Goal: Download file/media

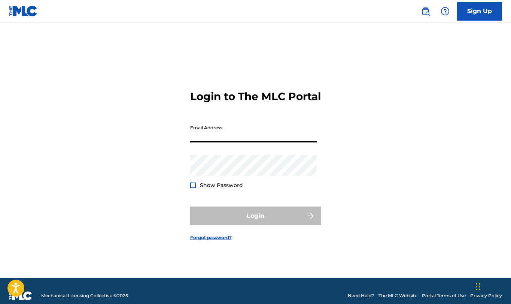
click at [287, 142] on input "Email Address" at bounding box center [253, 131] width 127 height 21
type input "[PERSON_NAME][EMAIL_ADDRESS][DOMAIN_NAME]"
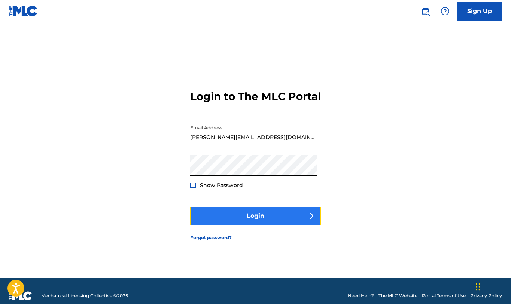
click at [215, 223] on button "Login" at bounding box center [255, 215] width 131 height 19
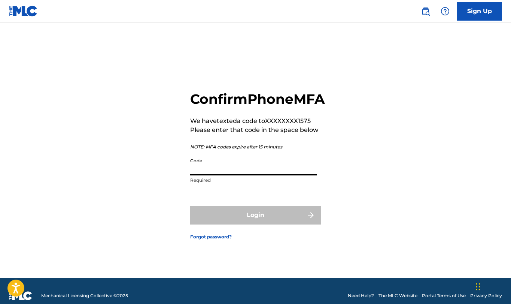
click at [228, 175] on input "Code" at bounding box center [253, 164] width 127 height 21
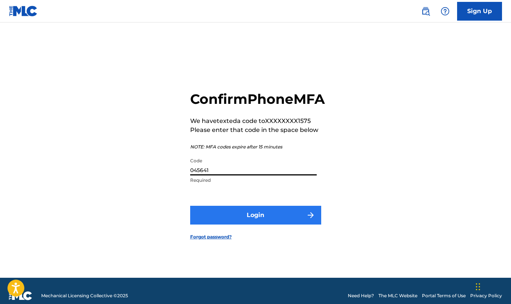
type input "045641"
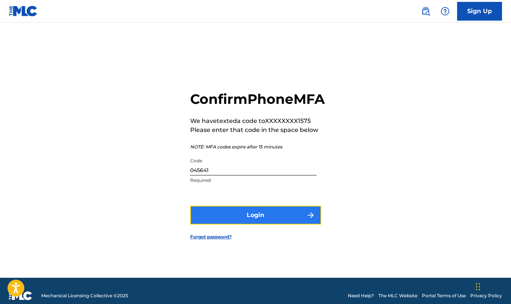
click at [255, 224] on button "Login" at bounding box center [255, 215] width 131 height 19
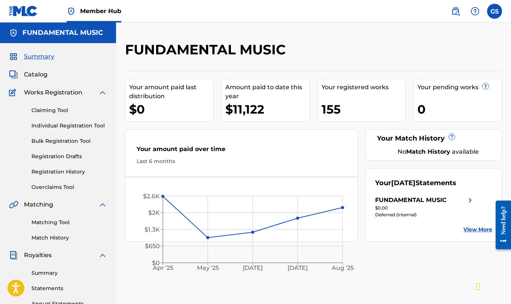
click at [476, 233] on link "View More" at bounding box center [477, 229] width 29 height 8
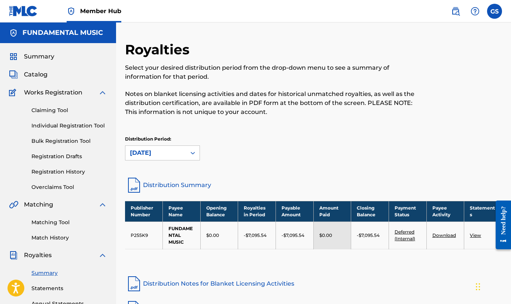
click at [473, 234] on link "View" at bounding box center [475, 235] width 11 height 6
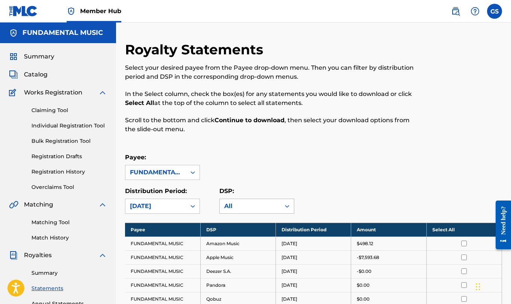
scroll to position [91, 0]
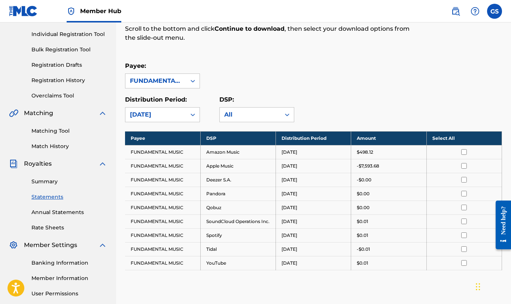
click at [465, 150] on input "checkbox" at bounding box center [464, 152] width 6 height 6
click at [454, 139] on th "Deselect All" at bounding box center [463, 138] width 75 height 14
click at [454, 139] on th "Select All" at bounding box center [463, 138] width 75 height 14
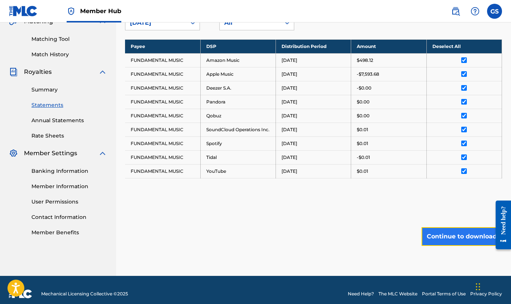
click at [445, 236] on button "Continue to download" at bounding box center [461, 236] width 80 height 19
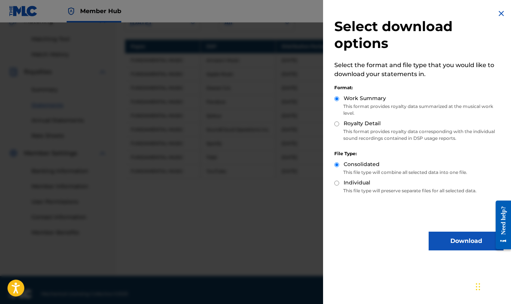
click at [339, 123] on input "Royalty Detail" at bounding box center [336, 123] width 5 height 5
radio input "true"
click at [458, 235] on button "Download" at bounding box center [466, 240] width 75 height 19
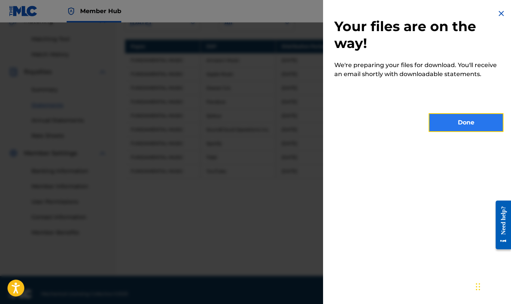
click at [468, 126] on button "Done" at bounding box center [466, 122] width 75 height 19
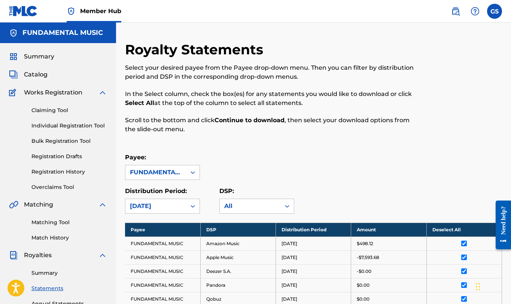
scroll to position [197, 0]
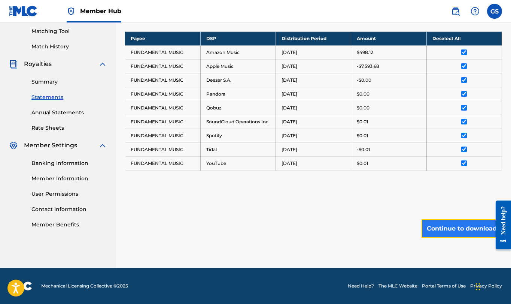
click at [461, 230] on button "Continue to download" at bounding box center [461, 228] width 80 height 19
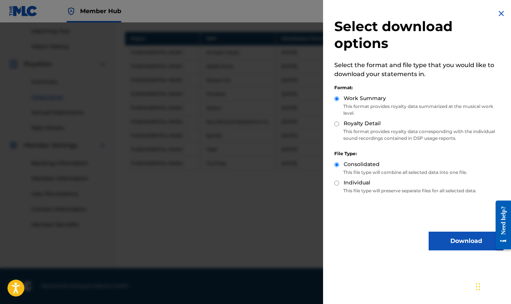
click at [340, 126] on div "Royalty Detail" at bounding box center [418, 123] width 169 height 9
click at [339, 125] on input "Royalty Detail" at bounding box center [336, 123] width 5 height 5
radio input "true"
click at [459, 243] on button "Download" at bounding box center [466, 240] width 75 height 19
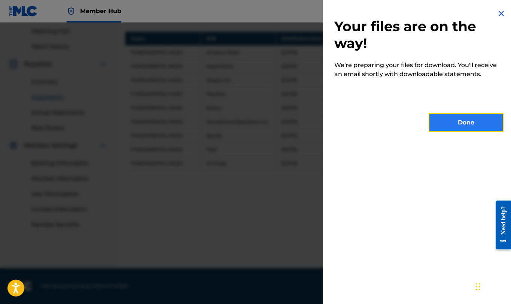
click at [468, 122] on button "Done" at bounding box center [466, 122] width 75 height 19
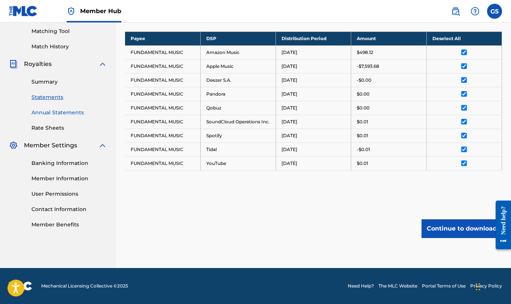
click at [70, 109] on link "Annual Statements" at bounding box center [69, 113] width 76 height 8
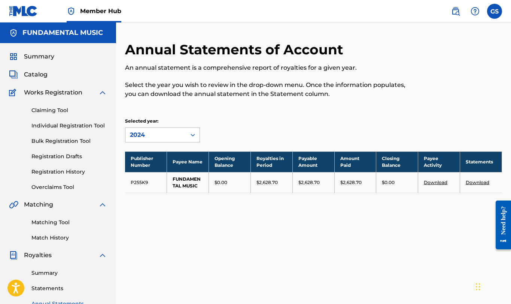
click at [189, 135] on div at bounding box center [192, 134] width 13 height 13
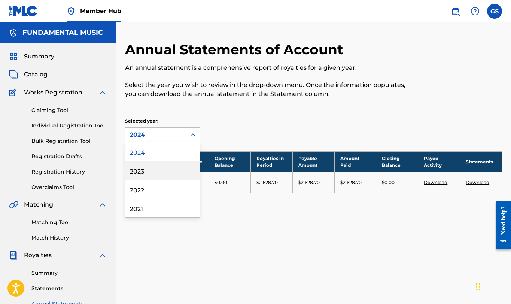
click at [182, 169] on div "2023" at bounding box center [162, 170] width 74 height 19
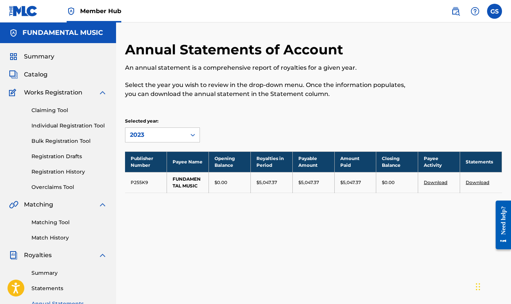
click at [478, 182] on link "Download" at bounding box center [478, 182] width 24 height 6
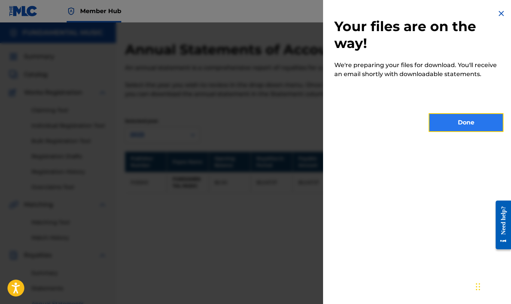
click at [465, 120] on button "Done" at bounding box center [466, 122] width 75 height 19
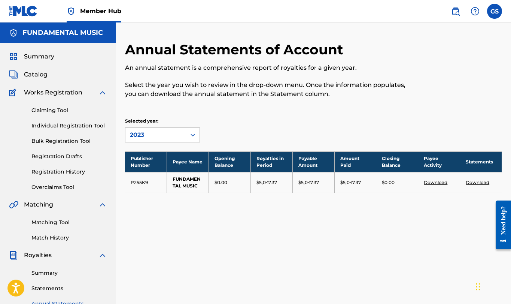
click at [434, 181] on link "Download" at bounding box center [436, 182] width 24 height 6
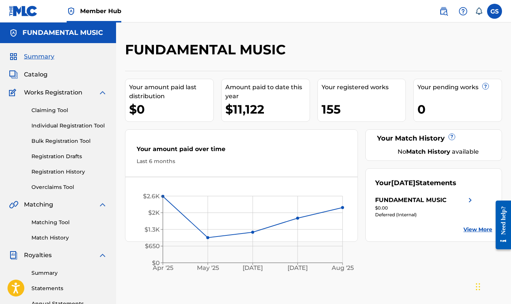
scroll to position [91, 0]
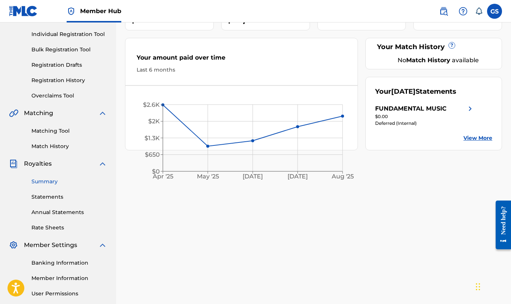
click at [48, 182] on link "Summary" at bounding box center [69, 181] width 76 height 8
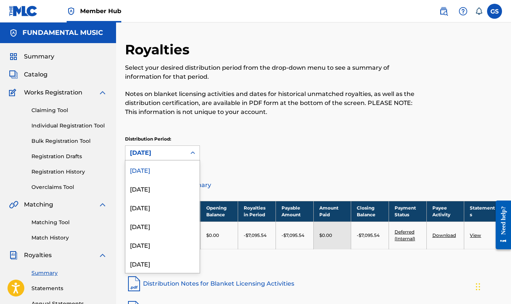
click at [191, 154] on icon at bounding box center [192, 152] width 7 height 7
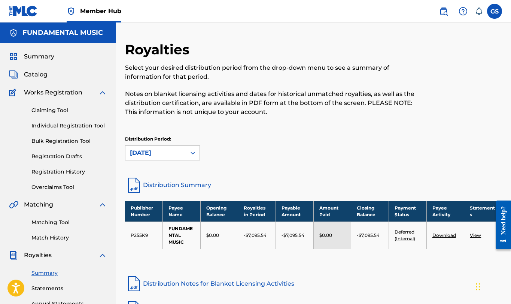
click at [215, 153] on div "Distribution Period: September 2025" at bounding box center [313, 148] width 377 height 25
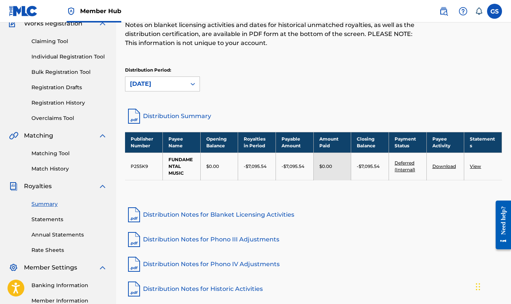
scroll to position [161, 0]
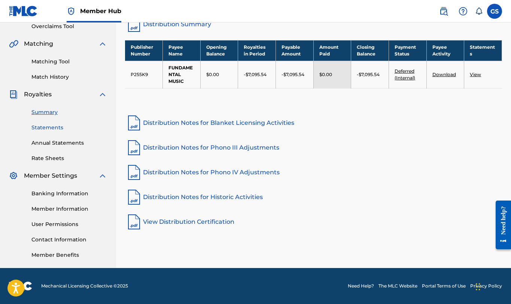
click at [57, 126] on link "Statements" at bounding box center [69, 128] width 76 height 8
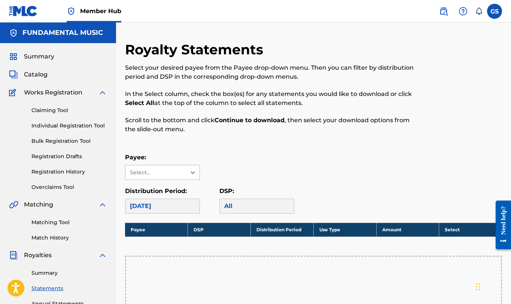
click at [177, 174] on div "Select..." at bounding box center [155, 172] width 51 height 8
click at [170, 189] on div "FUNDAMENTAL MUSIC" at bounding box center [162, 194] width 74 height 28
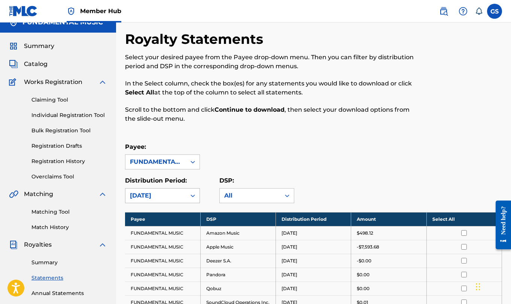
scroll to position [22, 0]
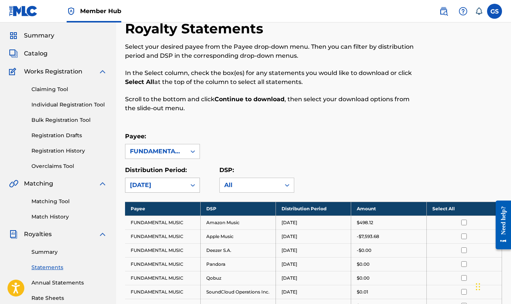
click at [188, 192] on div "[DATE]" at bounding box center [162, 184] width 75 height 15
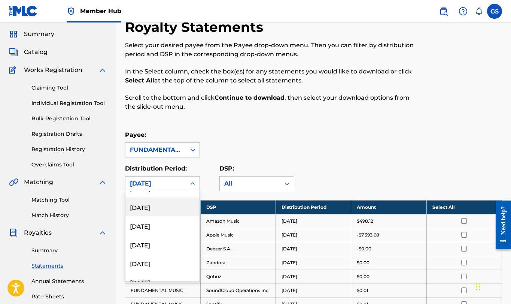
scroll to position [518, 0]
click at [153, 228] on div "April 2023" at bounding box center [162, 225] width 74 height 19
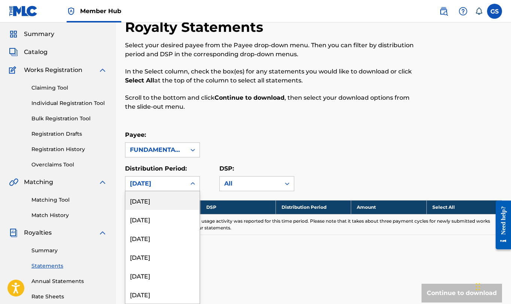
click at [193, 183] on icon at bounding box center [192, 183] width 7 height 7
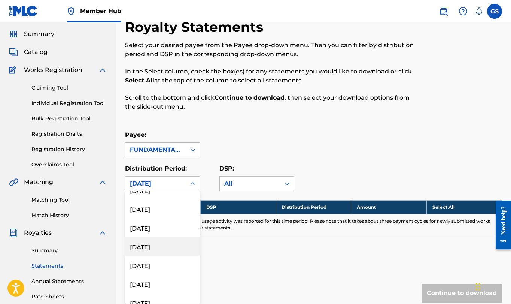
scroll to position [458, 0]
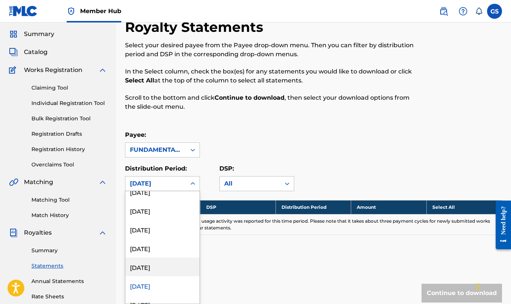
click at [159, 265] on div "May 2023" at bounding box center [162, 266] width 74 height 19
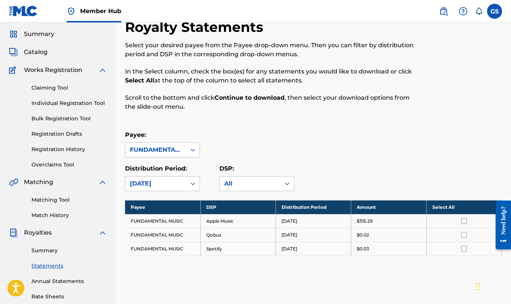
click at [36, 265] on link "Statements" at bounding box center [69, 266] width 76 height 8
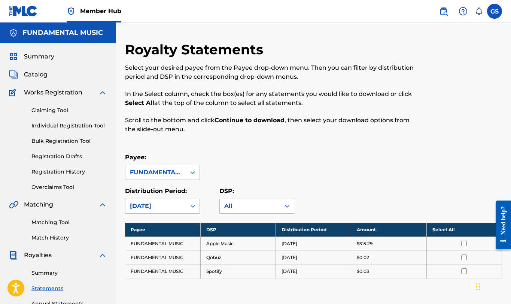
click at [463, 244] on input "checkbox" at bounding box center [464, 243] width 6 height 6
click at [454, 232] on th "Deselect All" at bounding box center [463, 229] width 75 height 14
click at [454, 232] on th "Select All" at bounding box center [463, 229] width 75 height 14
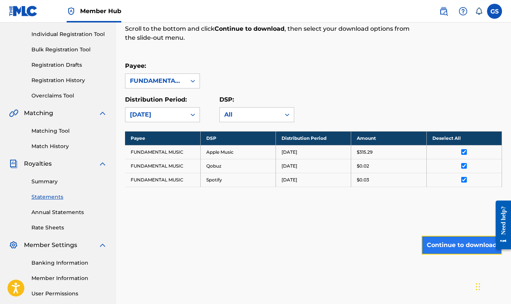
click at [435, 251] on button "Continue to download" at bounding box center [461, 244] width 80 height 19
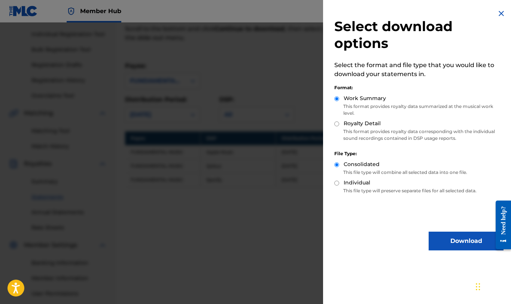
click at [337, 122] on input "Royalty Detail" at bounding box center [336, 123] width 5 height 5
radio input "true"
click at [452, 241] on button "Download" at bounding box center [466, 240] width 75 height 19
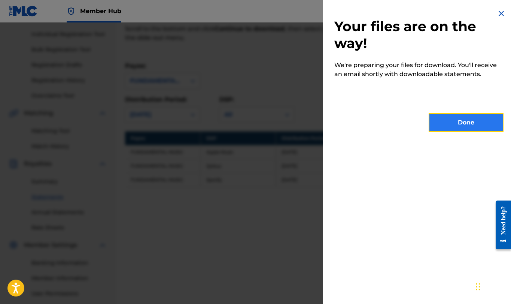
click at [470, 121] on button "Done" at bounding box center [466, 122] width 75 height 19
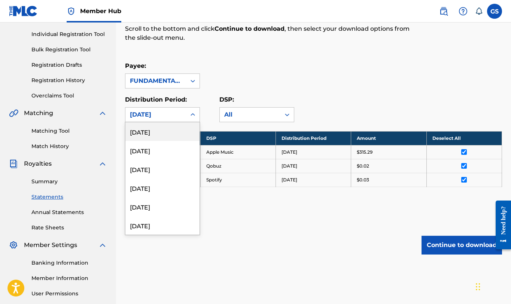
click at [192, 113] on icon at bounding box center [192, 114] width 7 height 7
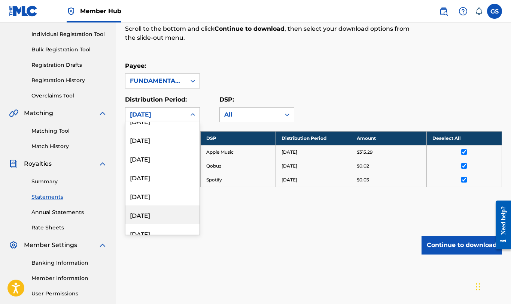
scroll to position [458, 0]
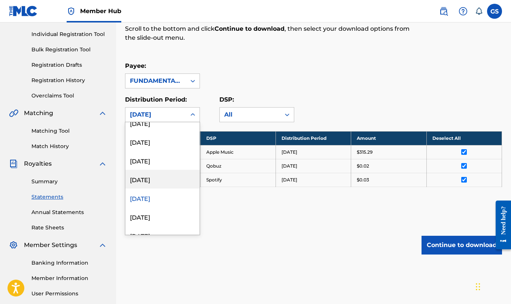
click at [155, 179] on div "June 2023" at bounding box center [162, 179] width 74 height 19
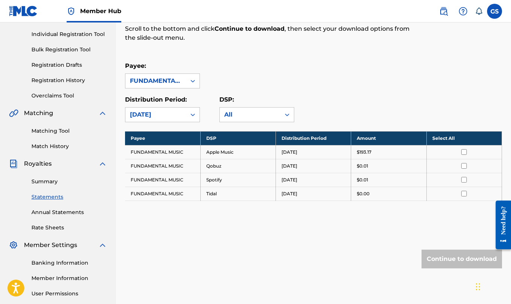
click at [463, 152] on input "checkbox" at bounding box center [464, 152] width 6 height 6
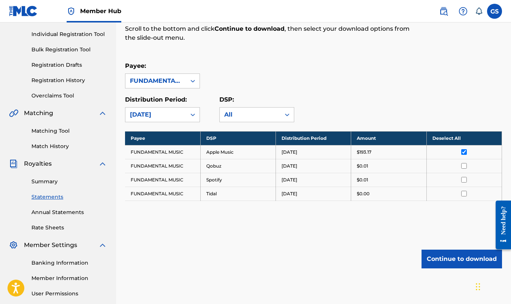
click at [446, 141] on th "Deselect All" at bounding box center [463, 138] width 75 height 14
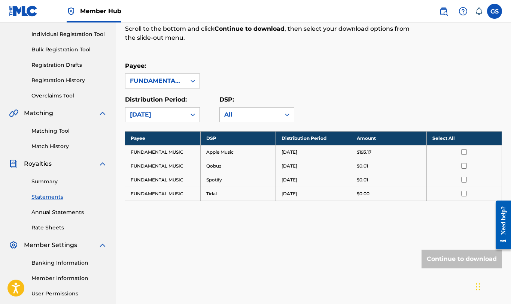
click at [447, 140] on th "Select All" at bounding box center [463, 138] width 75 height 14
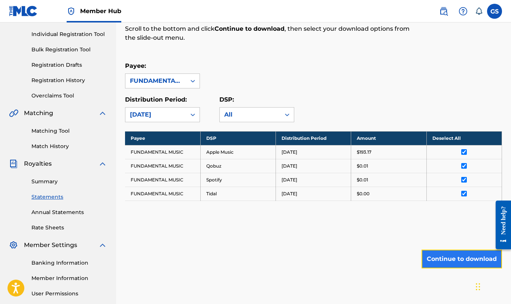
click at [453, 260] on button "Continue to download" at bounding box center [461, 258] width 80 height 19
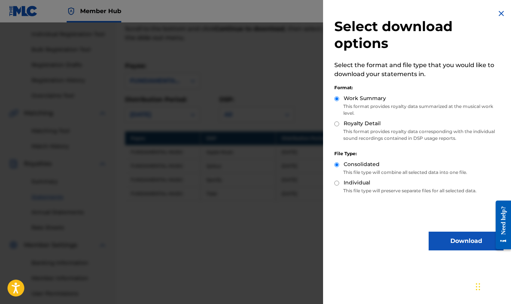
click at [338, 123] on input "Royalty Detail" at bounding box center [336, 123] width 5 height 5
radio input "true"
click at [453, 240] on button "Download" at bounding box center [466, 240] width 75 height 19
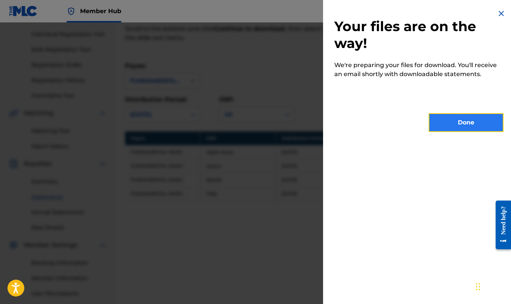
click at [450, 125] on button "Done" at bounding box center [466, 122] width 75 height 19
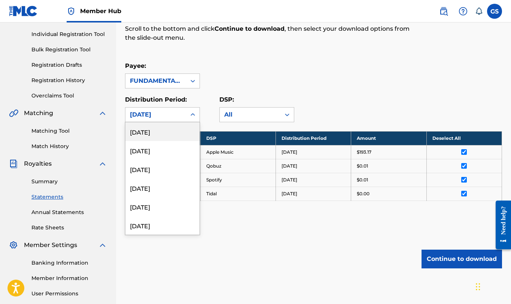
click at [186, 112] on div "June 2023" at bounding box center [155, 114] width 61 height 14
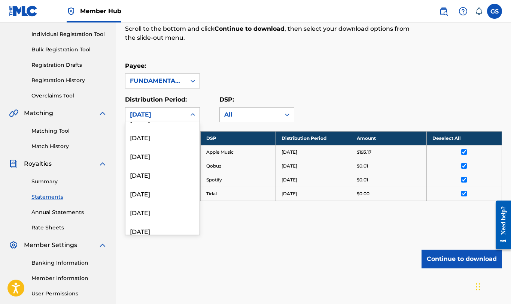
scroll to position [454, 0]
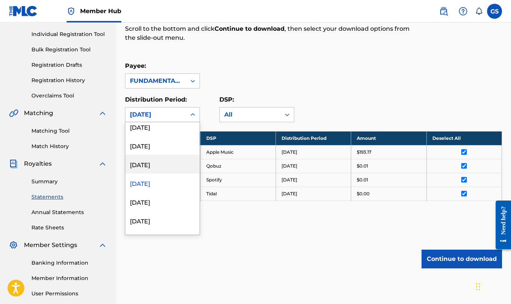
click at [151, 167] on div "July 2023" at bounding box center [162, 164] width 74 height 19
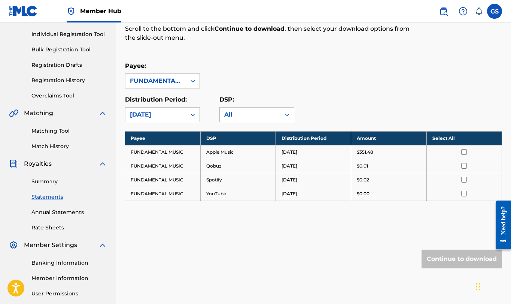
click at [441, 136] on th "Select All" at bounding box center [463, 138] width 75 height 14
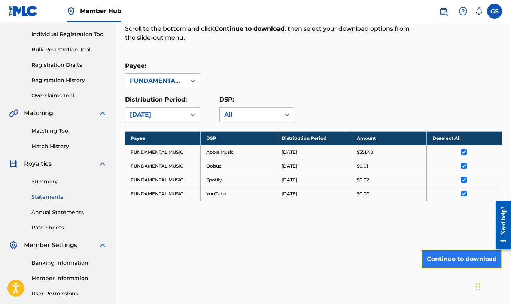
click at [446, 256] on button "Continue to download" at bounding box center [461, 258] width 80 height 19
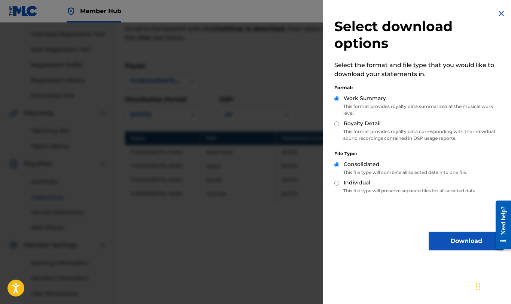
click at [338, 122] on input "Royalty Detail" at bounding box center [336, 123] width 5 height 5
radio input "true"
click at [452, 235] on button "Download" at bounding box center [466, 240] width 75 height 19
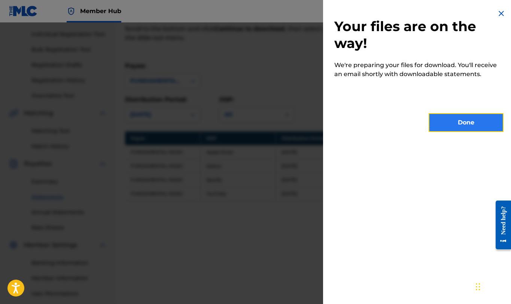
click at [464, 123] on button "Done" at bounding box center [466, 122] width 75 height 19
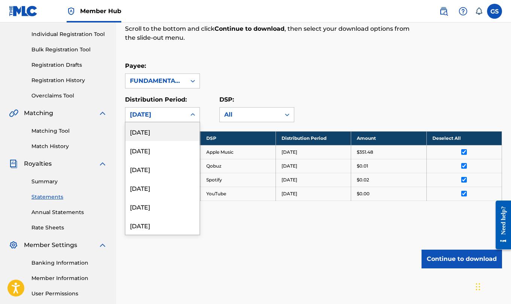
click at [171, 112] on div "July 2023" at bounding box center [156, 114] width 52 height 9
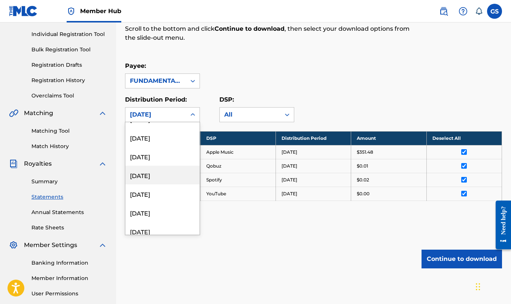
scroll to position [366, 0]
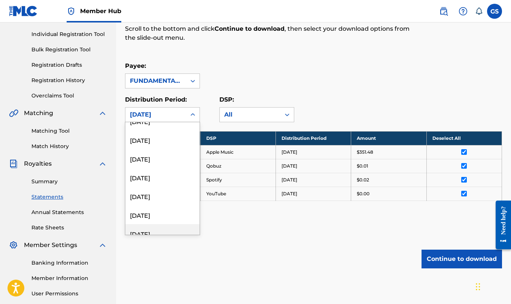
click at [163, 230] on div "August 2023" at bounding box center [162, 233] width 74 height 19
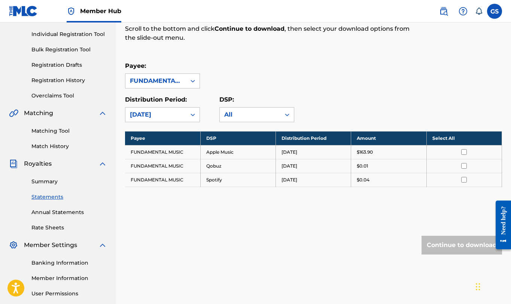
click at [447, 139] on th "Select All" at bounding box center [463, 138] width 75 height 14
click at [463, 240] on button "Continue to download" at bounding box center [461, 244] width 80 height 19
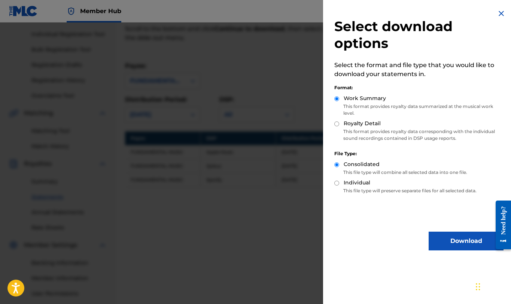
click at [337, 123] on input "Royalty Detail" at bounding box center [336, 123] width 5 height 5
radio input "true"
click at [463, 241] on button "Download" at bounding box center [466, 240] width 75 height 19
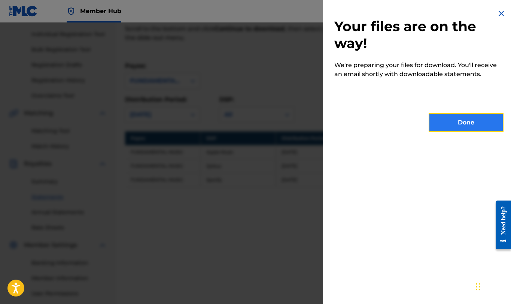
click at [463, 119] on button "Done" at bounding box center [466, 122] width 75 height 19
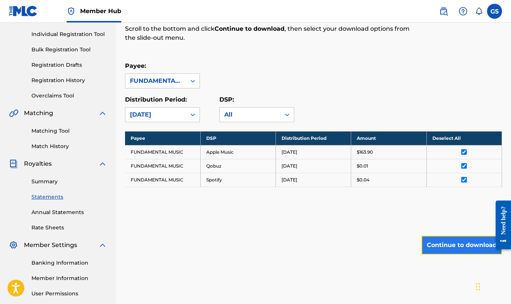
click at [463, 251] on button "Continue to download" at bounding box center [461, 244] width 80 height 19
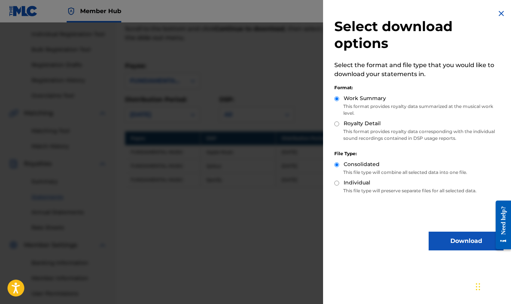
click at [497, 13] on img at bounding box center [501, 13] width 9 height 9
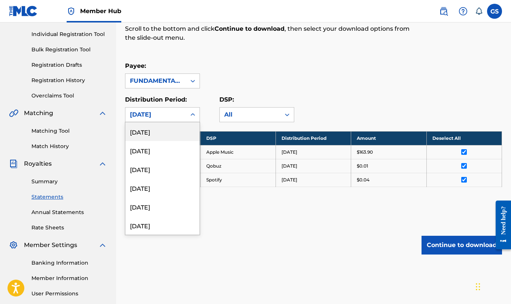
click at [189, 115] on icon at bounding box center [192, 114] width 7 height 7
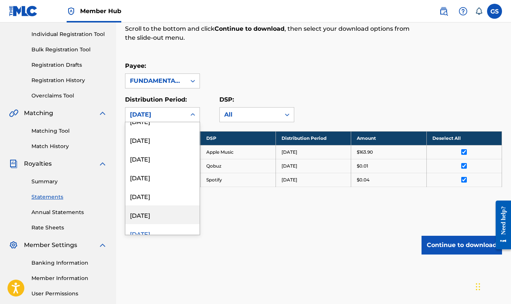
click at [168, 215] on div "September 2023" at bounding box center [162, 214] width 74 height 19
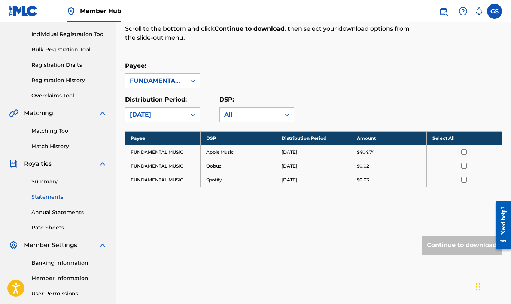
click at [436, 141] on th "Select All" at bounding box center [463, 138] width 75 height 14
click at [452, 246] on button "Continue to download" at bounding box center [461, 244] width 80 height 19
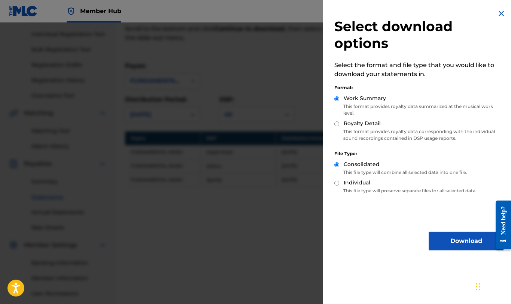
click at [337, 121] on div "Royalty Detail" at bounding box center [418, 123] width 169 height 9
click at [338, 122] on input "Royalty Detail" at bounding box center [336, 123] width 5 height 5
radio input "true"
click at [467, 239] on button "Download" at bounding box center [466, 240] width 75 height 19
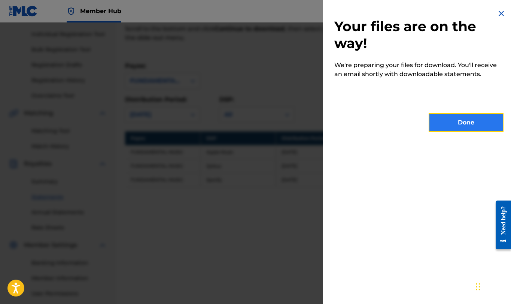
click at [473, 123] on button "Done" at bounding box center [466, 122] width 75 height 19
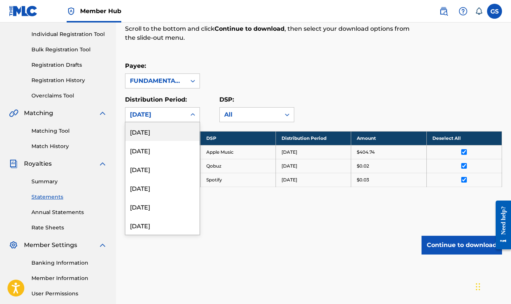
click at [154, 115] on div "September 2023" at bounding box center [156, 114] width 52 height 9
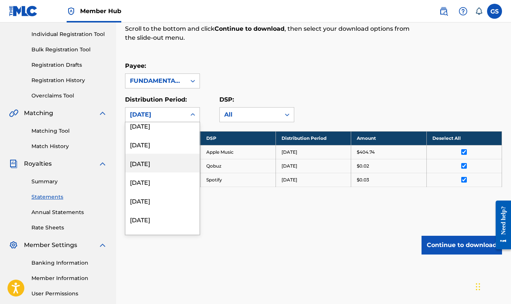
scroll to position [438, 0]
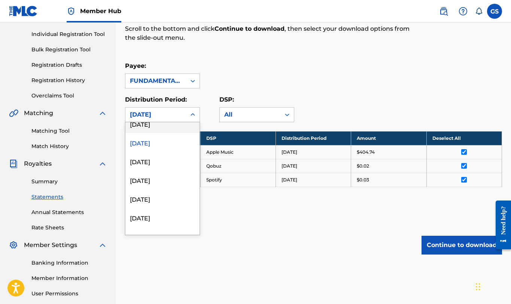
click at [160, 122] on div "October 2023" at bounding box center [162, 123] width 74 height 19
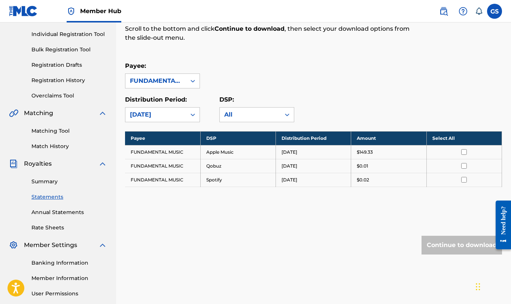
click at [439, 137] on th "Select All" at bounding box center [463, 138] width 75 height 14
click at [461, 244] on button "Continue to download" at bounding box center [461, 244] width 80 height 19
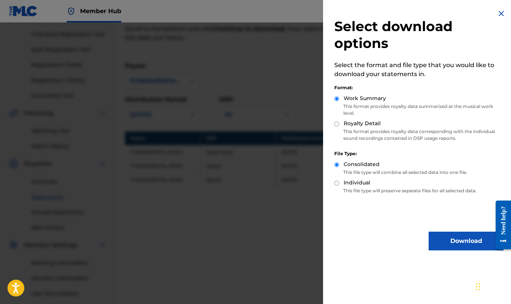
click at [337, 124] on input "Royalty Detail" at bounding box center [336, 123] width 5 height 5
radio input "true"
click at [445, 240] on button "Download" at bounding box center [466, 240] width 75 height 19
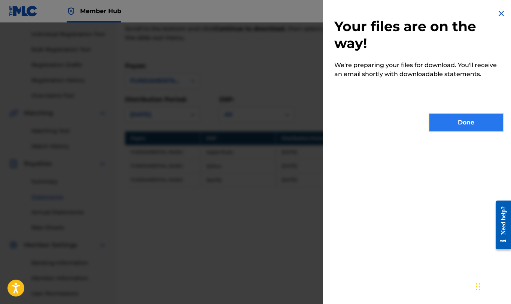
click at [465, 125] on button "Done" at bounding box center [466, 122] width 75 height 19
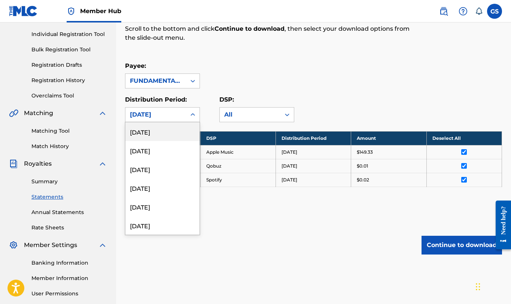
click at [179, 110] on div "October 2023" at bounding box center [156, 114] width 52 height 9
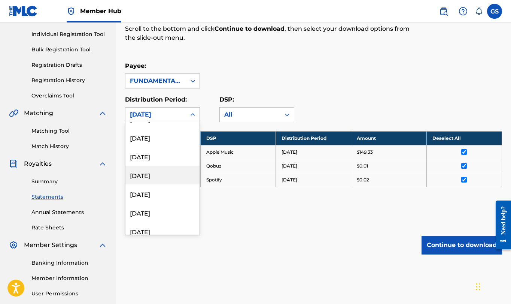
scroll to position [366, 0]
click at [169, 176] on div "November 2023" at bounding box center [162, 177] width 74 height 19
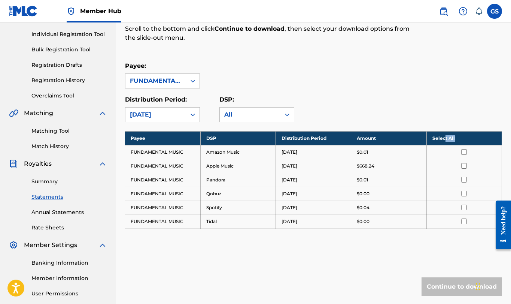
click at [444, 140] on th "Select All" at bounding box center [463, 138] width 75 height 14
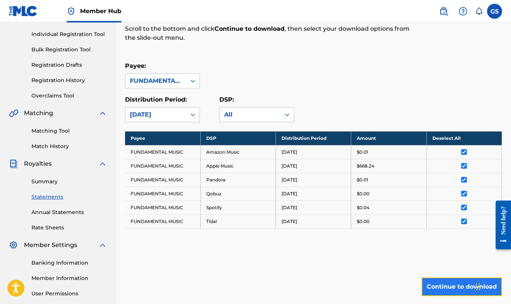
click at [462, 291] on button "Continue to download" at bounding box center [461, 286] width 80 height 19
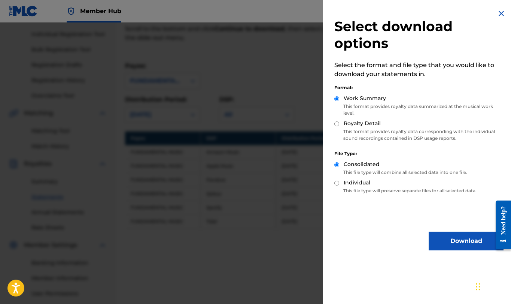
click at [338, 124] on input "Royalty Detail" at bounding box center [336, 123] width 5 height 5
radio input "true"
click at [460, 235] on button "Download" at bounding box center [466, 240] width 75 height 19
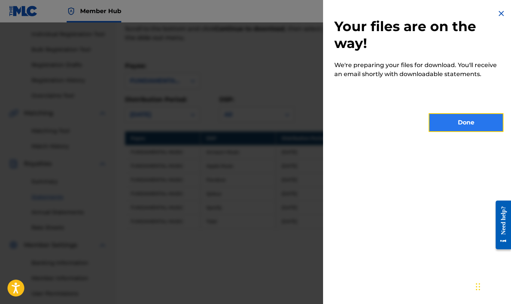
click at [468, 123] on button "Done" at bounding box center [466, 122] width 75 height 19
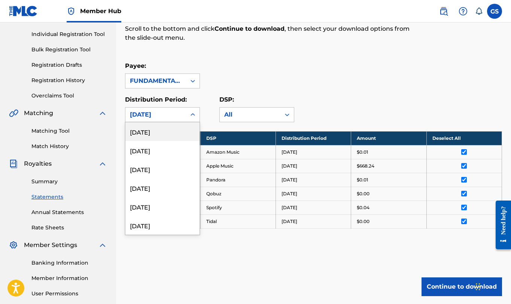
click at [134, 116] on div "November 2023" at bounding box center [156, 114] width 52 height 9
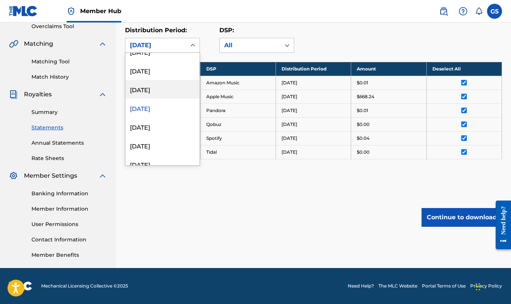
click at [153, 88] on div "December 2023" at bounding box center [162, 89] width 74 height 19
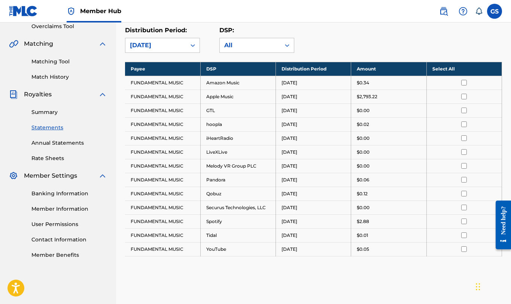
click at [445, 71] on th "Select All" at bounding box center [463, 69] width 75 height 14
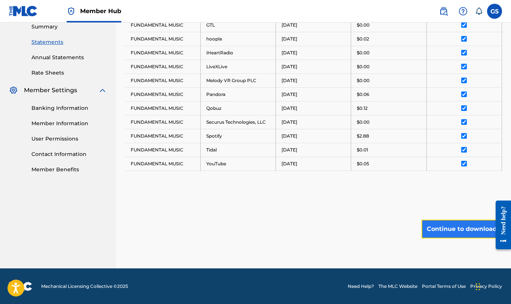
click at [462, 227] on button "Continue to download" at bounding box center [461, 228] width 80 height 19
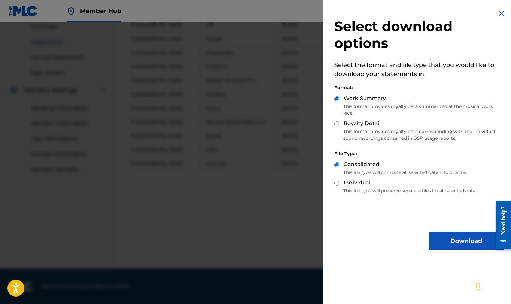
click at [337, 124] on input "Royalty Detail" at bounding box center [336, 123] width 5 height 5
radio input "true"
click at [472, 241] on button "Download" at bounding box center [466, 240] width 75 height 19
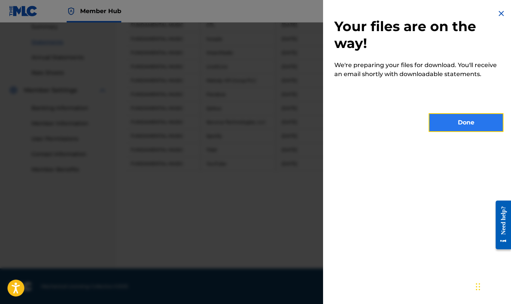
click at [466, 125] on button "Done" at bounding box center [466, 122] width 75 height 19
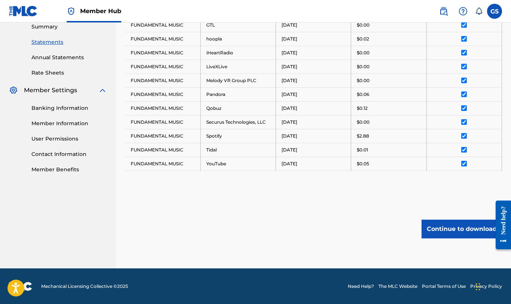
scroll to position [155, 0]
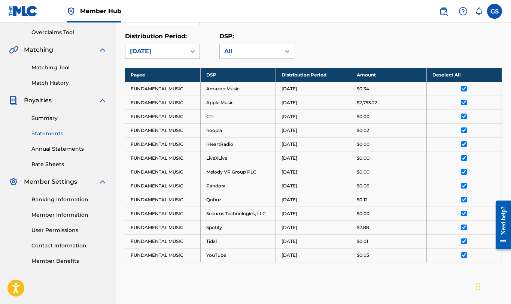
click at [176, 48] on div "December 2023" at bounding box center [156, 51] width 52 height 9
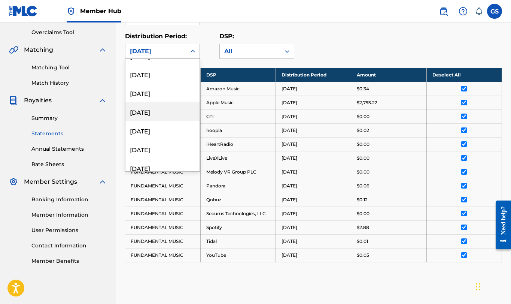
scroll to position [366, 0]
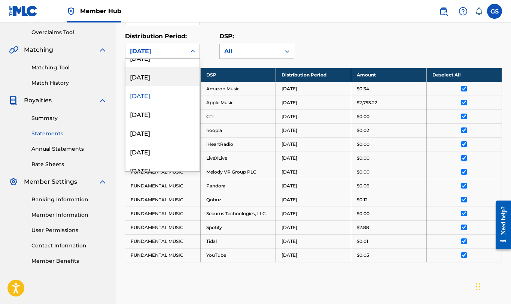
click at [164, 75] on div "January 2024" at bounding box center [162, 76] width 74 height 19
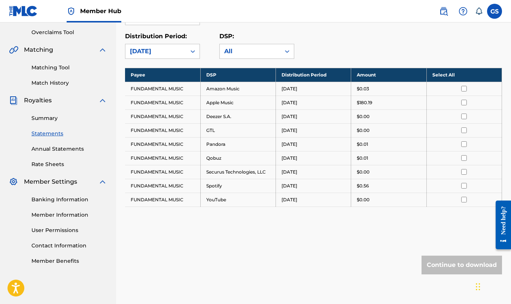
click at [452, 71] on th "Select All" at bounding box center [463, 75] width 75 height 14
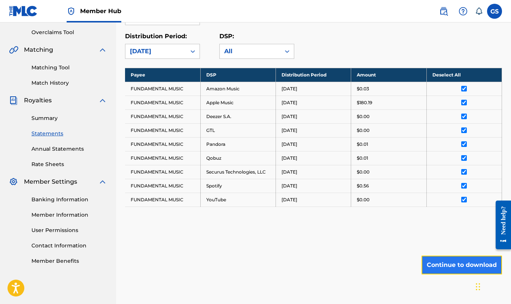
click at [450, 268] on button "Continue to download" at bounding box center [461, 264] width 80 height 19
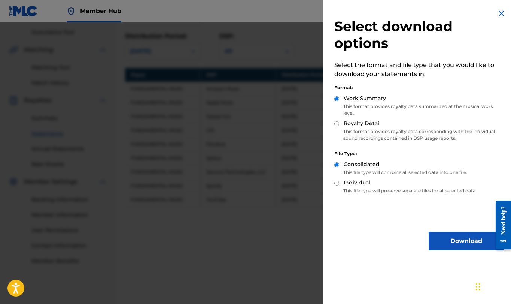
click at [338, 124] on input "Royalty Detail" at bounding box center [336, 123] width 5 height 5
radio input "true"
click at [465, 247] on button "Download" at bounding box center [466, 240] width 75 height 19
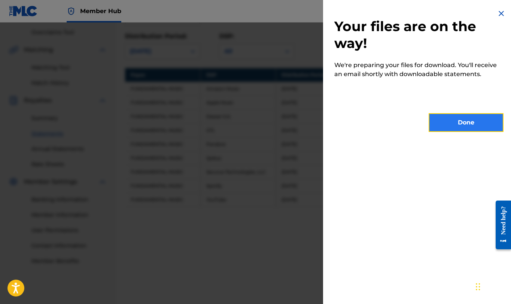
click at [466, 122] on button "Done" at bounding box center [466, 122] width 75 height 19
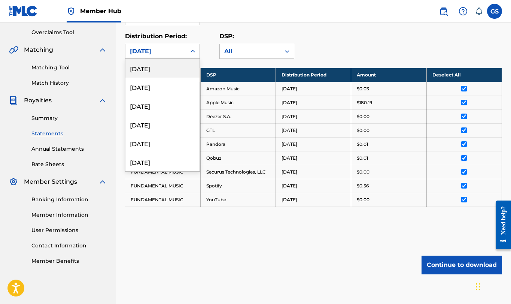
click at [168, 51] on div "January 2024" at bounding box center [156, 51] width 52 height 9
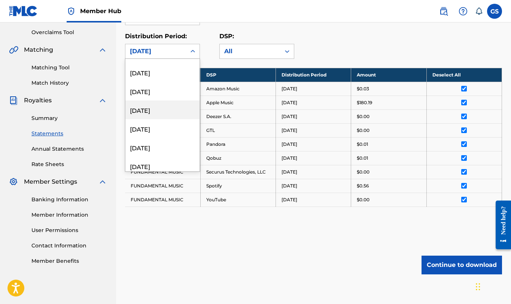
scroll to position [275, 0]
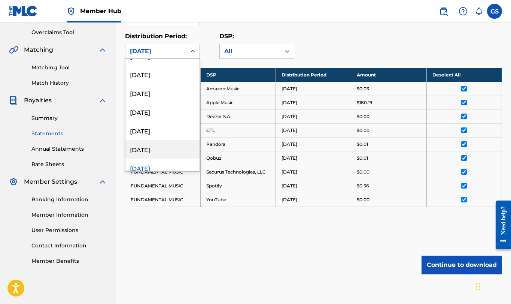
click at [159, 145] on div "February 2024" at bounding box center [162, 149] width 74 height 19
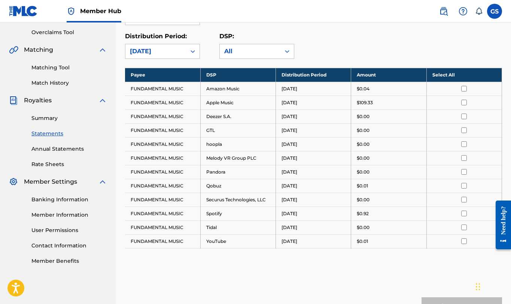
click at [449, 77] on th "Select All" at bounding box center [463, 75] width 75 height 14
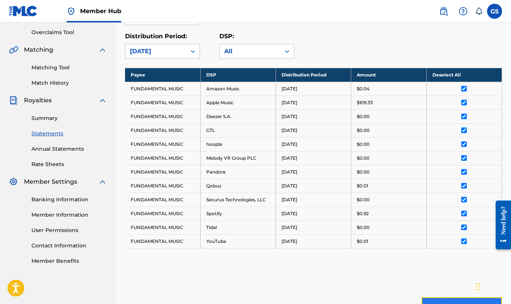
click at [461, 299] on button "Continue to download" at bounding box center [461, 306] width 80 height 19
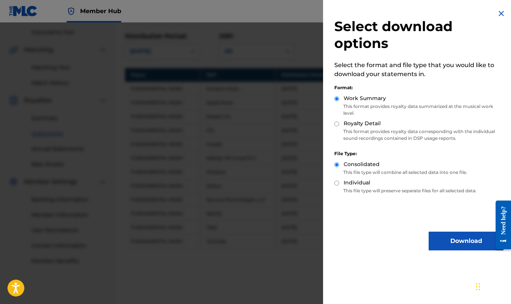
click at [337, 124] on input "Royalty Detail" at bounding box center [336, 123] width 5 height 5
radio input "true"
click at [466, 239] on button "Download" at bounding box center [466, 240] width 75 height 19
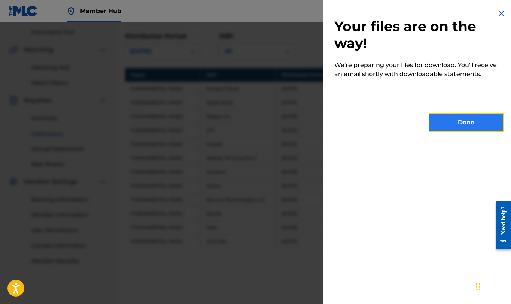
click at [453, 125] on button "Done" at bounding box center [466, 122] width 75 height 19
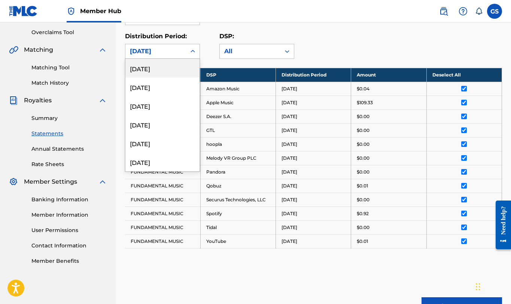
click at [176, 48] on div "February 2024" at bounding box center [156, 51] width 52 height 9
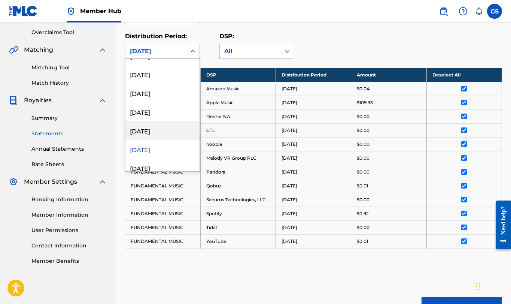
click at [156, 130] on div "March 2024" at bounding box center [162, 130] width 74 height 19
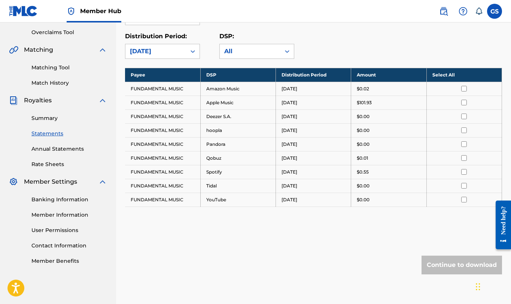
click at [453, 75] on th "Select All" at bounding box center [463, 75] width 75 height 14
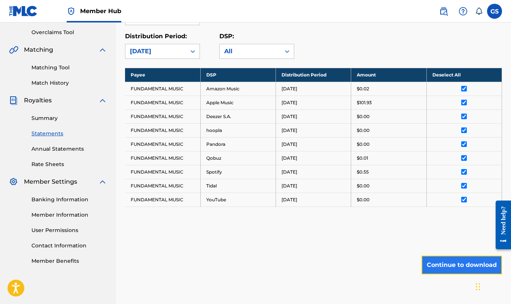
click at [468, 263] on button "Continue to download" at bounding box center [461, 264] width 80 height 19
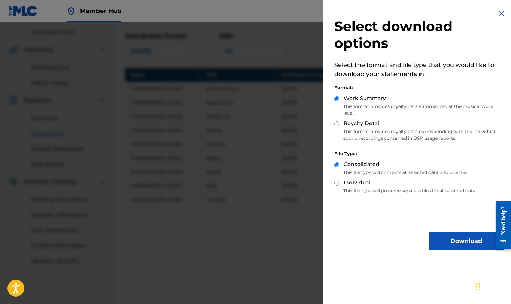
click at [335, 122] on input "Royalty Detail" at bounding box center [336, 123] width 5 height 5
radio input "true"
click at [463, 238] on button "Download" at bounding box center [466, 240] width 75 height 19
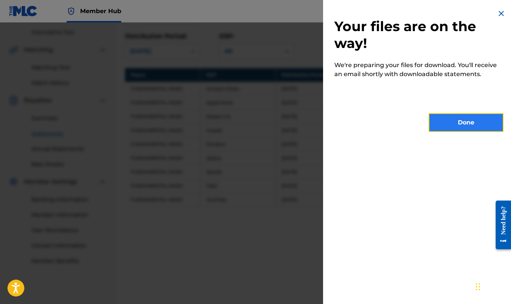
click at [451, 123] on button "Done" at bounding box center [466, 122] width 75 height 19
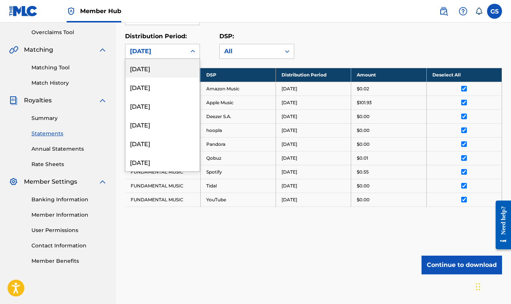
click at [168, 51] on div "March 2024" at bounding box center [156, 51] width 52 height 9
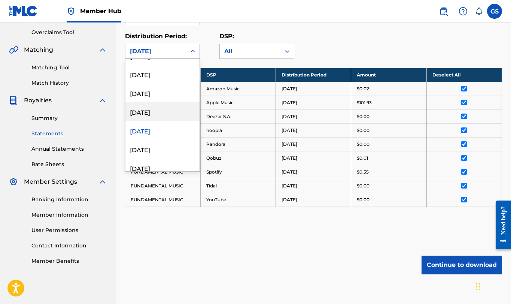
click at [156, 113] on div "April 2024" at bounding box center [162, 111] width 74 height 19
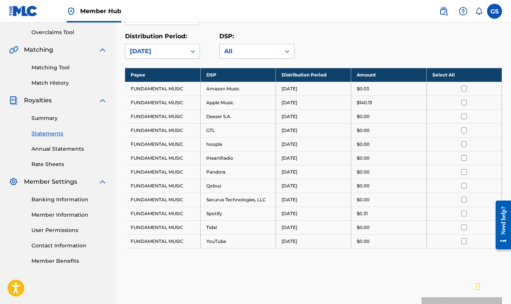
click at [445, 78] on th "Select All" at bounding box center [463, 75] width 75 height 14
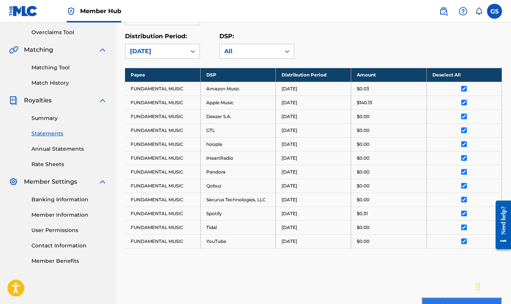
click at [467, 300] on button "Continue to download" at bounding box center [461, 306] width 80 height 19
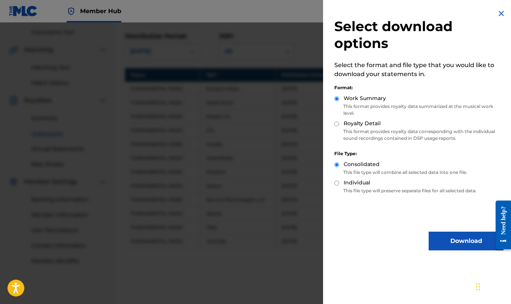
click at [337, 125] on input "Royalty Detail" at bounding box center [336, 123] width 5 height 5
radio input "true"
click at [449, 241] on button "Download" at bounding box center [466, 240] width 75 height 19
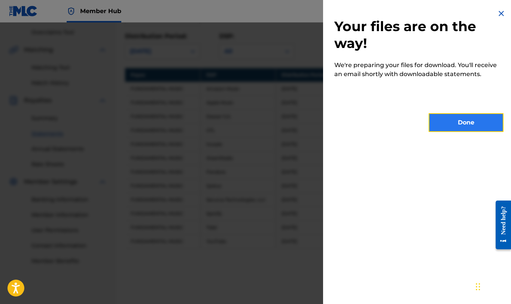
click at [469, 130] on button "Done" at bounding box center [466, 122] width 75 height 19
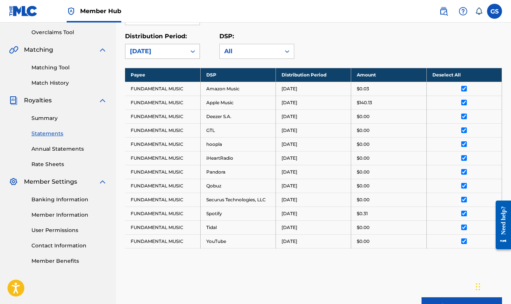
click at [189, 54] on icon at bounding box center [192, 51] width 7 height 7
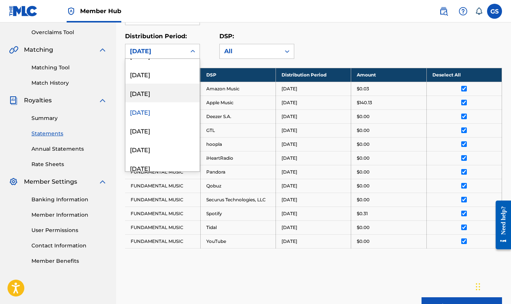
click at [142, 91] on div "May 2024" at bounding box center [162, 92] width 74 height 19
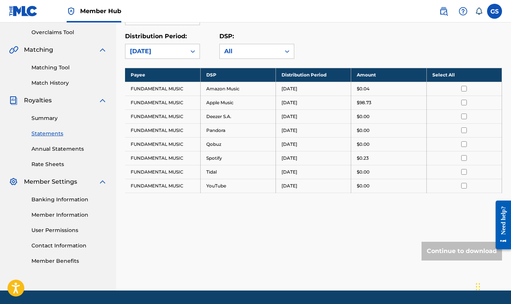
click at [436, 74] on th "Select All" at bounding box center [463, 75] width 75 height 14
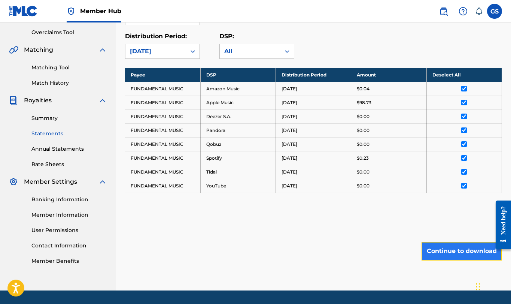
click at [455, 247] on button "Continue to download" at bounding box center [461, 250] width 80 height 19
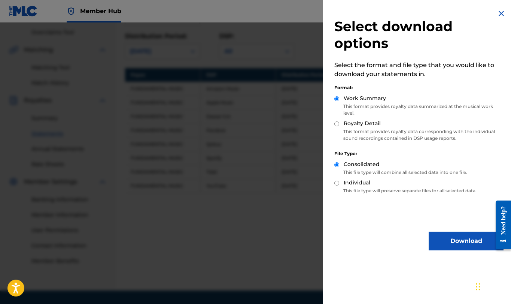
click at [337, 123] on input "Royalty Detail" at bounding box center [336, 123] width 5 height 5
radio input "true"
click at [452, 242] on button "Download" at bounding box center [466, 240] width 75 height 19
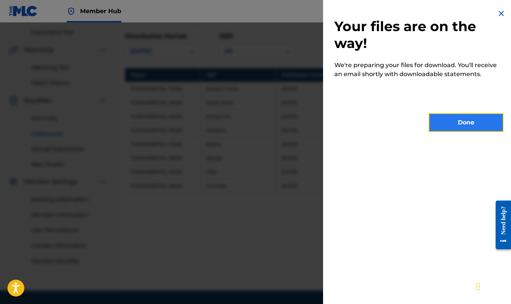
click at [466, 128] on button "Done" at bounding box center [466, 122] width 75 height 19
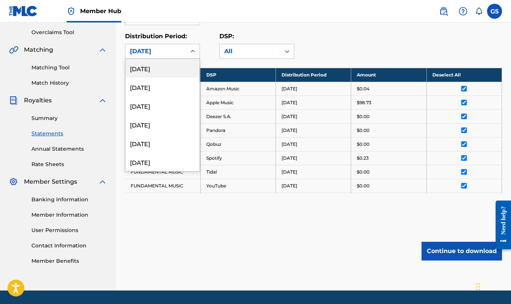
click at [171, 52] on div "May 2024" at bounding box center [156, 51] width 52 height 9
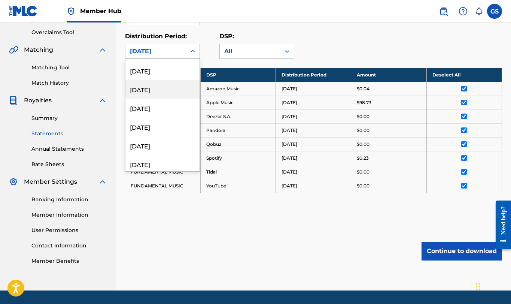
scroll to position [183, 0]
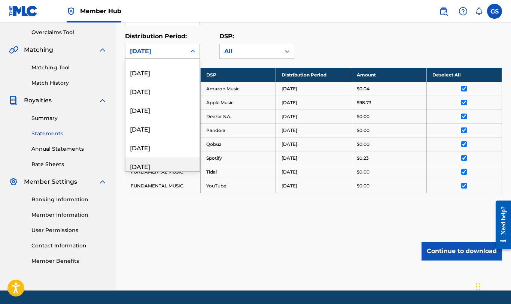
click at [155, 167] on div "June 2024" at bounding box center [162, 165] width 74 height 19
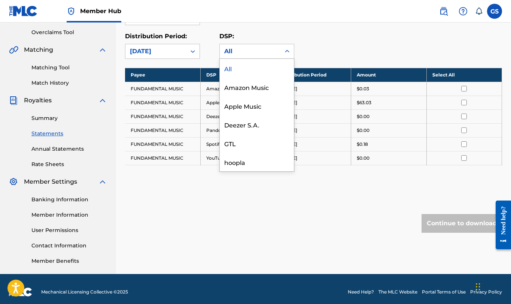
click at [254, 48] on div "All" at bounding box center [250, 51] width 52 height 9
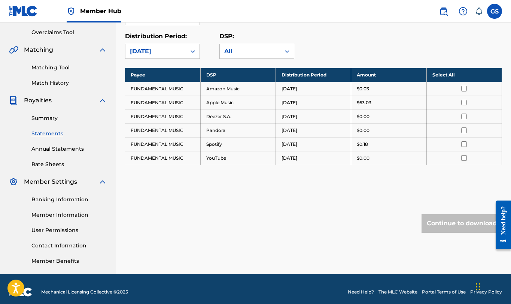
click at [271, 24] on div "Payee: FUNDAMENTAL MUSIC" at bounding box center [313, 11] width 377 height 27
click at [436, 71] on th "Select All" at bounding box center [463, 75] width 75 height 14
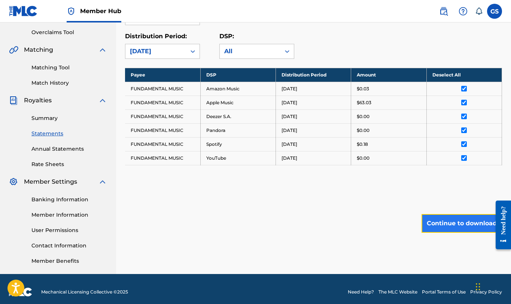
click at [437, 225] on button "Continue to download" at bounding box center [461, 223] width 80 height 19
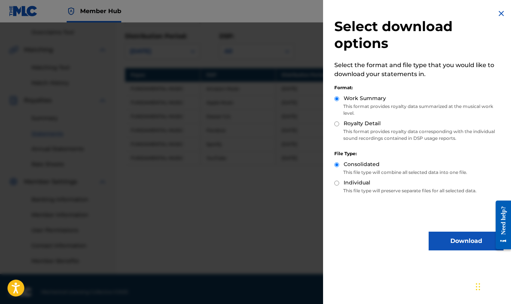
click at [338, 123] on input "Royalty Detail" at bounding box center [336, 123] width 5 height 5
radio input "true"
click at [460, 235] on button "Download" at bounding box center [466, 240] width 75 height 19
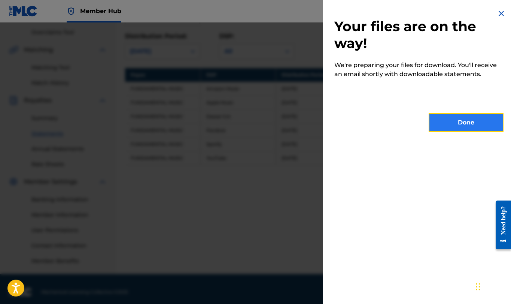
click at [464, 116] on button "Done" at bounding box center [466, 122] width 75 height 19
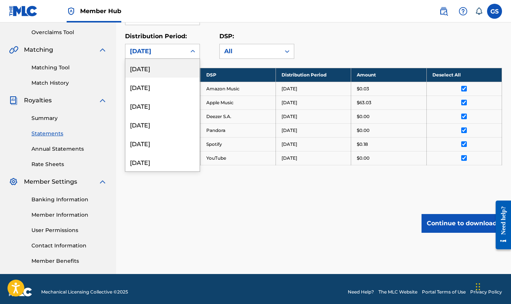
click at [187, 50] on div at bounding box center [192, 51] width 13 height 13
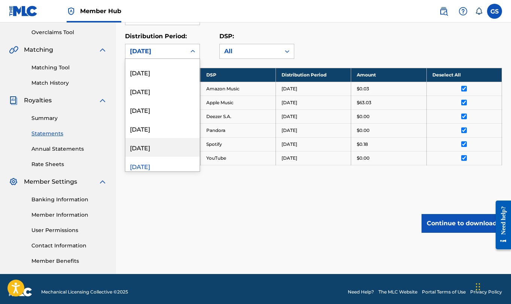
click at [174, 147] on div "July 2024" at bounding box center [162, 147] width 74 height 19
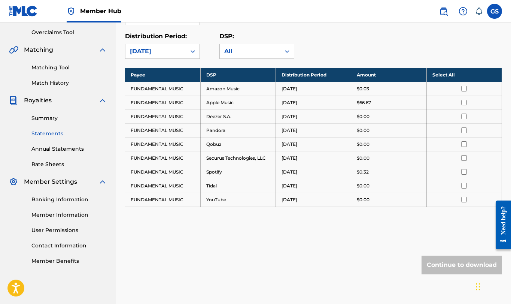
click at [453, 73] on th "Select All" at bounding box center [463, 75] width 75 height 14
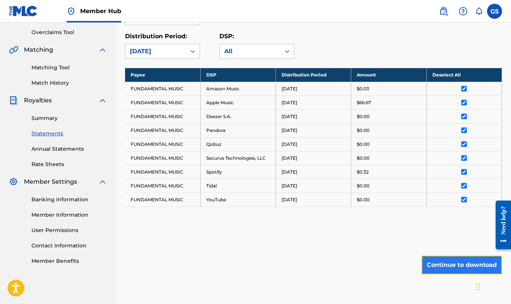
click at [453, 259] on button "Continue to download" at bounding box center [461, 264] width 80 height 19
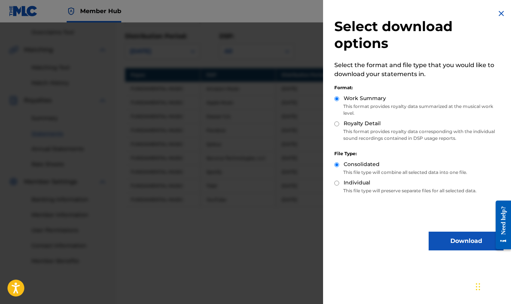
click at [338, 124] on input "Royalty Detail" at bounding box center [336, 123] width 5 height 5
radio input "true"
click at [444, 240] on button "Download" at bounding box center [466, 240] width 75 height 19
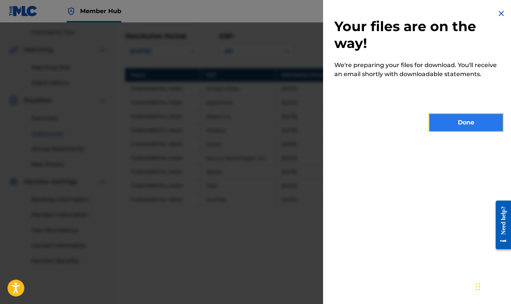
click at [452, 126] on button "Done" at bounding box center [466, 122] width 75 height 19
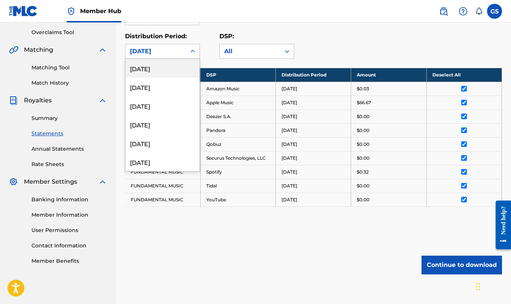
click at [180, 51] on div "July 2024" at bounding box center [156, 51] width 52 height 9
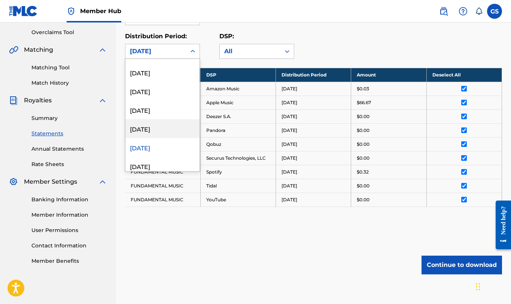
click at [155, 128] on div "August 2024" at bounding box center [162, 128] width 74 height 19
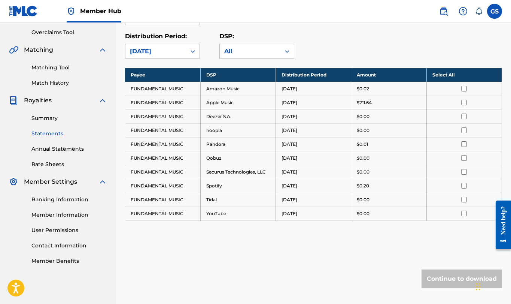
click at [452, 74] on th "Select All" at bounding box center [463, 75] width 75 height 14
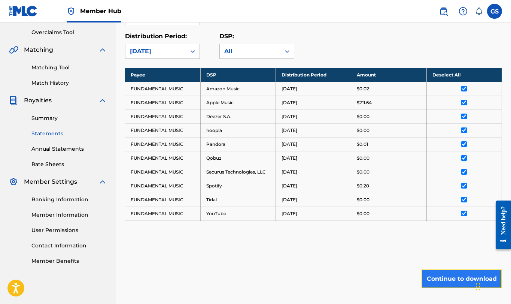
click at [445, 274] on button "Continue to download" at bounding box center [461, 278] width 80 height 19
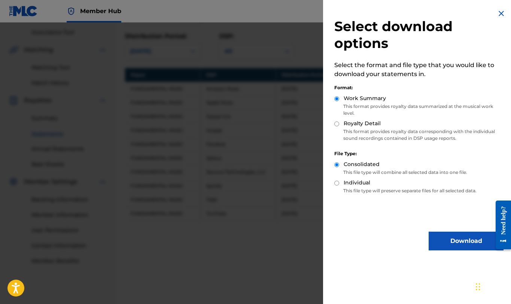
click at [338, 124] on input "Royalty Detail" at bounding box center [336, 123] width 5 height 5
radio input "true"
click at [451, 239] on button "Download" at bounding box center [466, 240] width 75 height 19
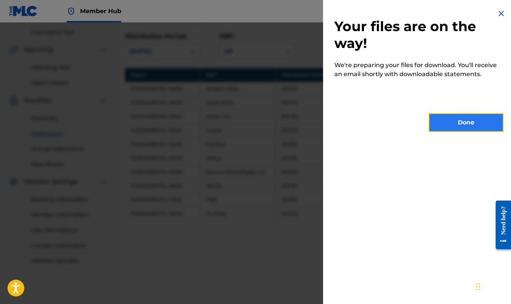
click at [465, 121] on button "Done" at bounding box center [466, 122] width 75 height 19
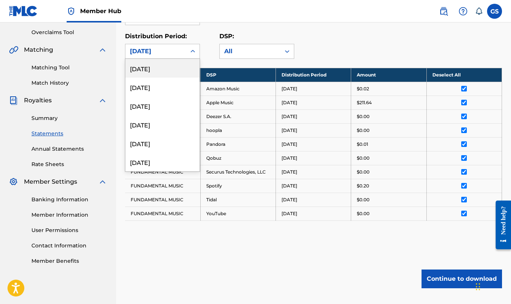
click at [192, 51] on icon at bounding box center [192, 51] width 7 height 7
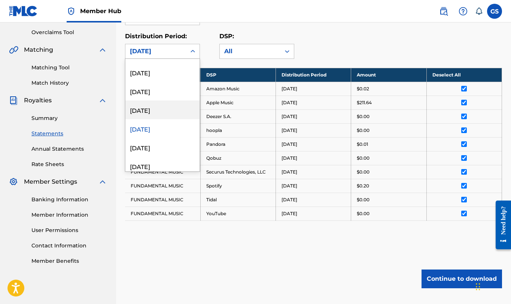
click at [162, 111] on div "September 2024" at bounding box center [162, 109] width 74 height 19
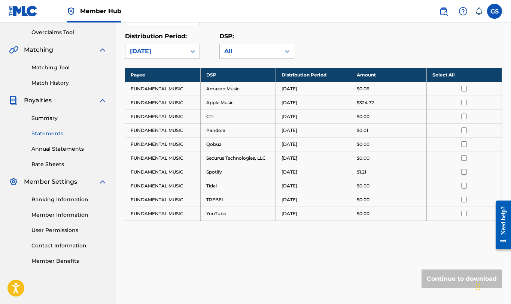
click at [447, 77] on th "Select All" at bounding box center [463, 75] width 75 height 14
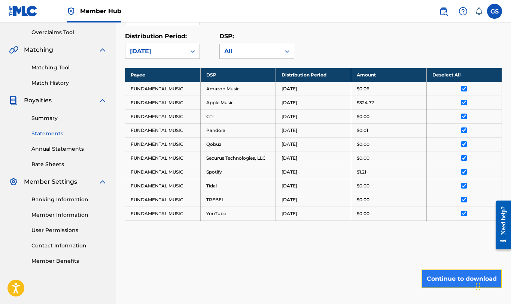
click at [447, 276] on button "Continue to download" at bounding box center [461, 278] width 80 height 19
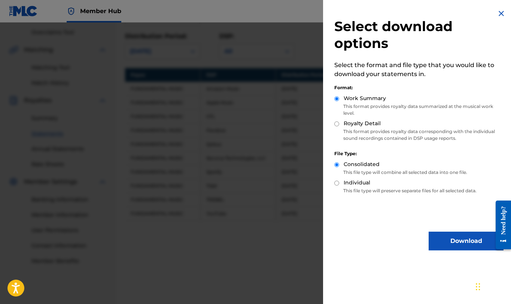
click at [338, 123] on input "Royalty Detail" at bounding box center [336, 123] width 5 height 5
radio input "true"
click at [442, 240] on button "Download" at bounding box center [466, 240] width 75 height 19
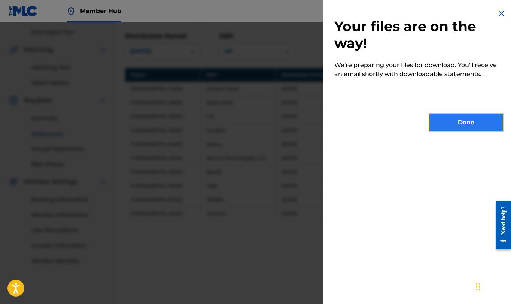
click at [455, 124] on button "Done" at bounding box center [466, 122] width 75 height 19
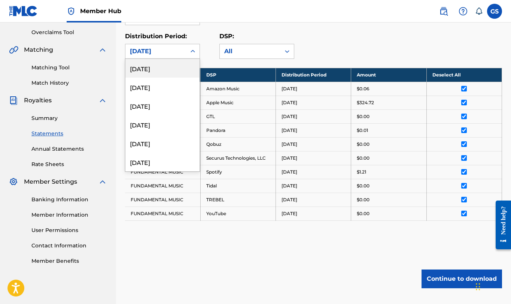
click at [181, 49] on div "September 2024" at bounding box center [156, 51] width 52 height 9
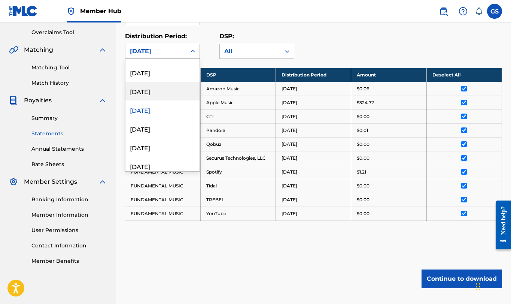
click at [169, 93] on div "October 2024" at bounding box center [162, 91] width 74 height 19
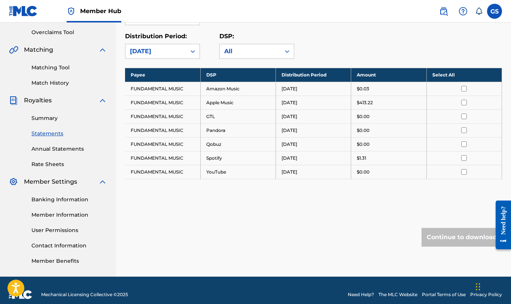
click at [463, 79] on th "Select All" at bounding box center [463, 75] width 75 height 14
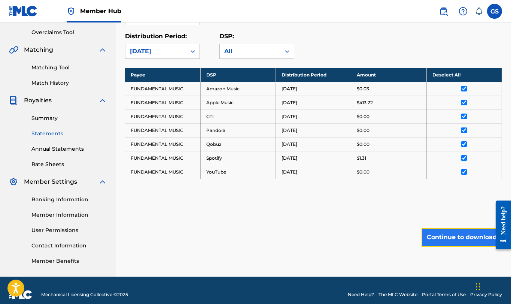
click at [472, 235] on button "Continue to download" at bounding box center [461, 237] width 80 height 19
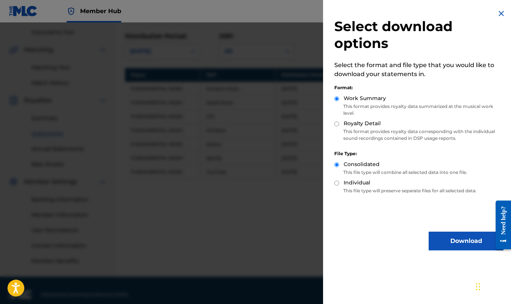
click at [337, 124] on input "Royalty Detail" at bounding box center [336, 123] width 5 height 5
radio input "true"
click at [456, 247] on button "Download" at bounding box center [466, 240] width 75 height 19
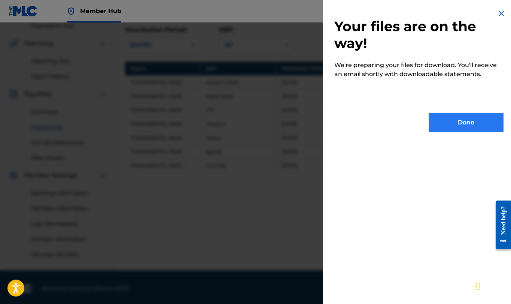
scroll to position [163, 0]
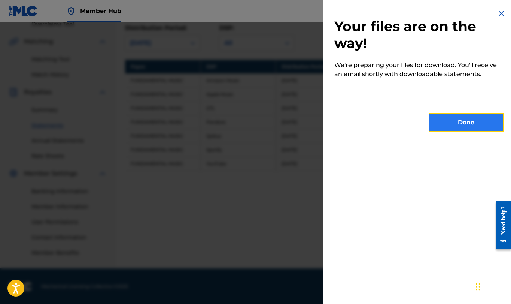
click at [461, 125] on button "Done" at bounding box center [466, 122] width 75 height 19
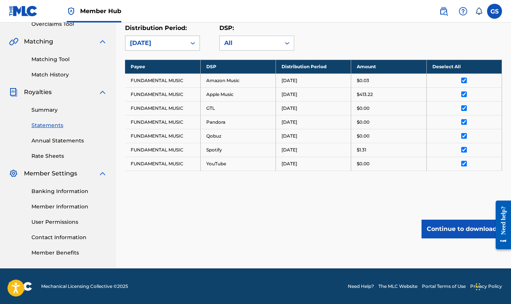
click at [193, 44] on icon at bounding box center [192, 42] width 7 height 7
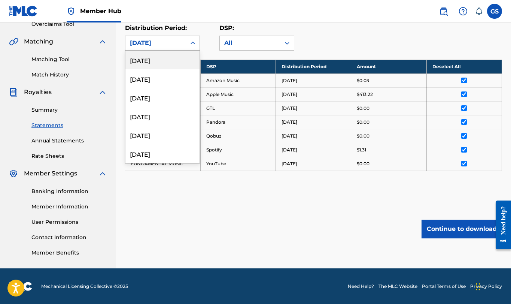
scroll to position [91, 0]
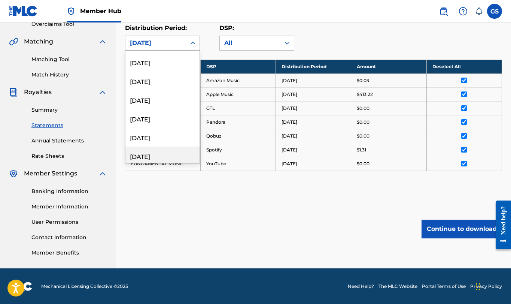
click at [179, 151] on div "November 2024" at bounding box center [162, 155] width 74 height 19
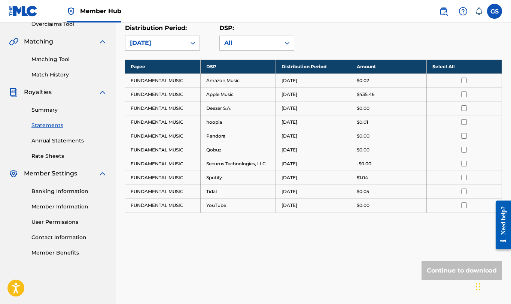
click at [457, 70] on th "Select All" at bounding box center [463, 67] width 75 height 14
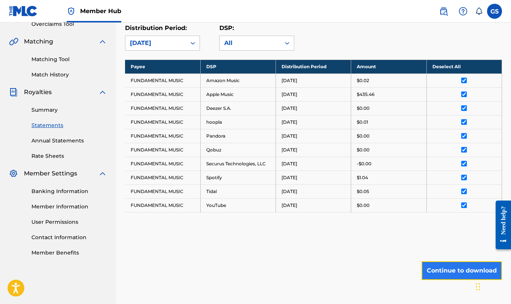
click at [452, 267] on button "Continue to download" at bounding box center [461, 270] width 80 height 19
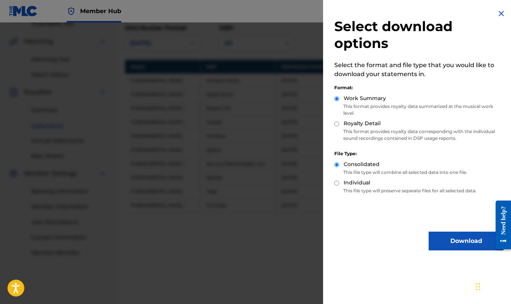
click at [338, 126] on input "Royalty Detail" at bounding box center [336, 123] width 5 height 5
radio input "true"
click at [445, 240] on button "Download" at bounding box center [466, 240] width 75 height 19
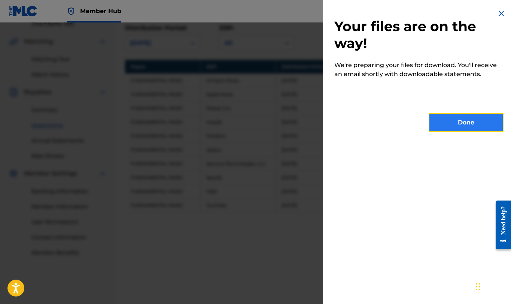
drag, startPoint x: 478, startPoint y: 124, endPoint x: 485, endPoint y: 124, distance: 7.5
click at [485, 124] on button "Done" at bounding box center [466, 122] width 75 height 19
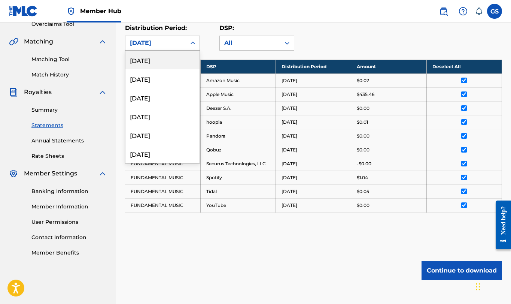
click at [151, 39] on div "November 2024" at bounding box center [156, 43] width 52 height 9
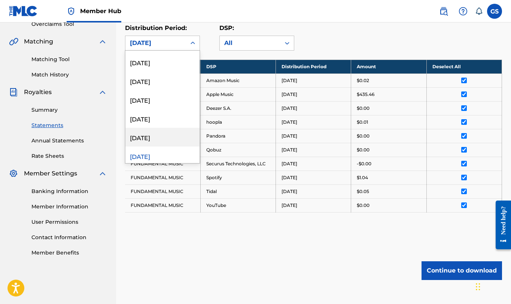
click at [148, 134] on div "December 2024" at bounding box center [162, 137] width 74 height 19
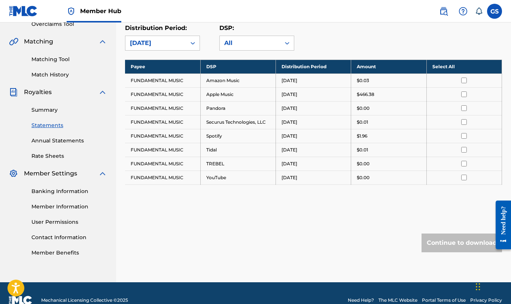
click at [453, 63] on th "Select All" at bounding box center [463, 67] width 75 height 14
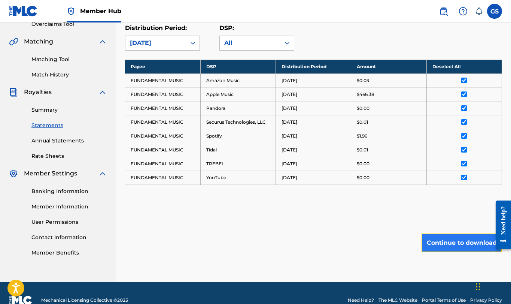
click at [448, 241] on button "Continue to download" at bounding box center [461, 242] width 80 height 19
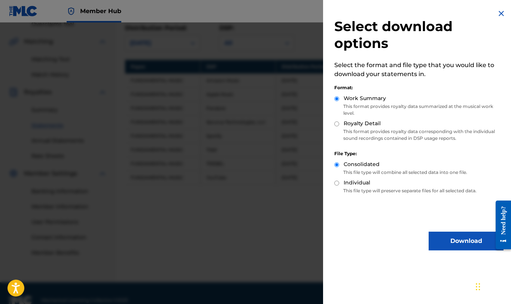
click at [337, 124] on input "Royalty Detail" at bounding box center [336, 123] width 5 height 5
radio input "true"
click at [455, 243] on button "Download" at bounding box center [466, 240] width 75 height 19
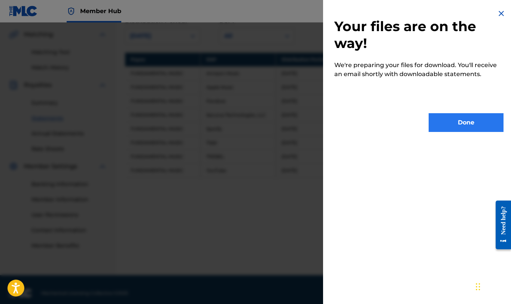
scroll to position [177, 0]
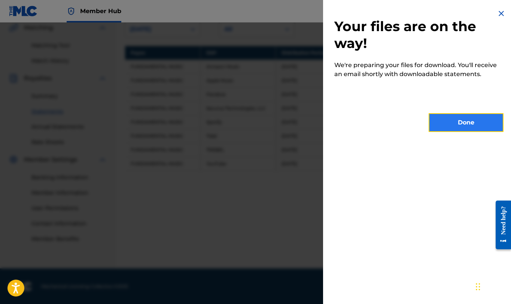
click at [471, 120] on button "Done" at bounding box center [466, 122] width 75 height 19
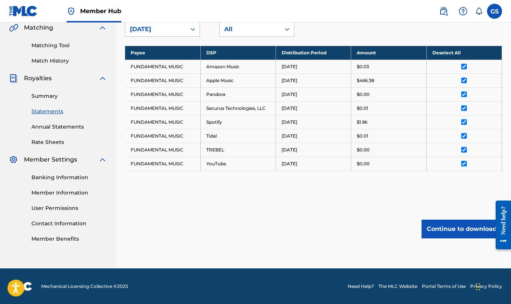
click at [143, 30] on div "December 2024" at bounding box center [156, 29] width 52 height 9
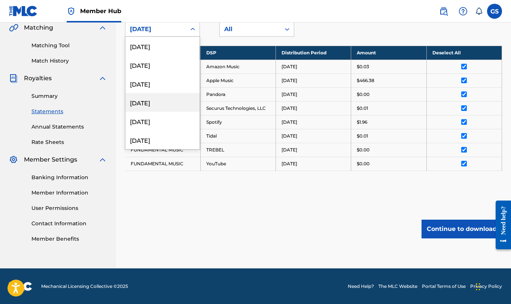
scroll to position [91, 0]
click at [158, 102] on div "January 2025" at bounding box center [162, 104] width 74 height 19
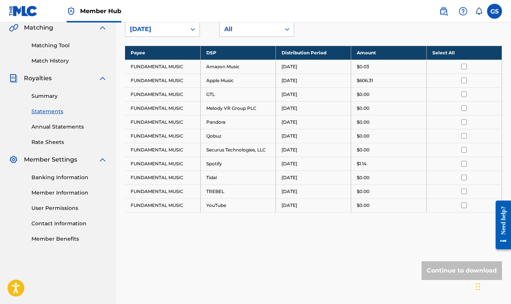
click at [453, 55] on th "Select All" at bounding box center [463, 53] width 75 height 14
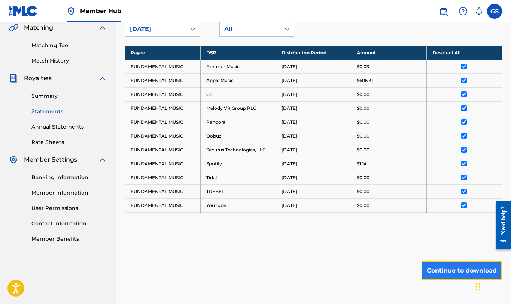
click at [447, 274] on button "Continue to download" at bounding box center [461, 270] width 80 height 19
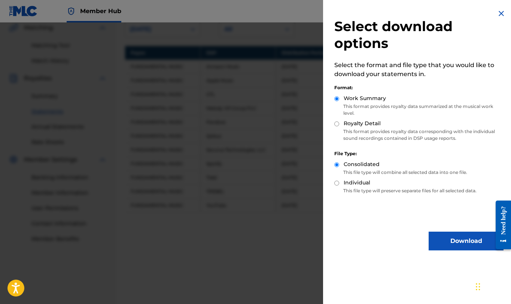
click at [339, 124] on input "Royalty Detail" at bounding box center [336, 123] width 5 height 5
radio input "true"
click at [451, 236] on button "Download" at bounding box center [466, 240] width 75 height 19
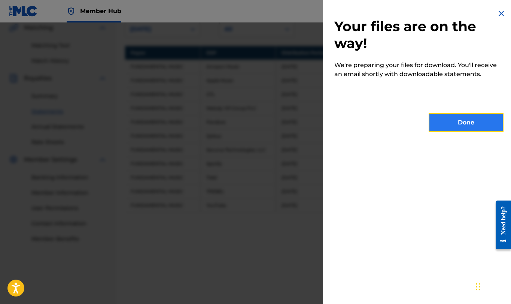
click at [460, 128] on button "Done" at bounding box center [466, 122] width 75 height 19
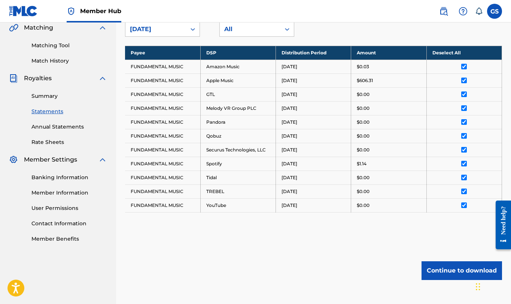
scroll to position [85, 0]
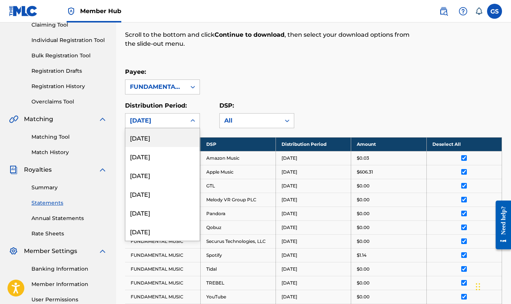
click at [146, 117] on div "January 2025" at bounding box center [156, 120] width 52 height 9
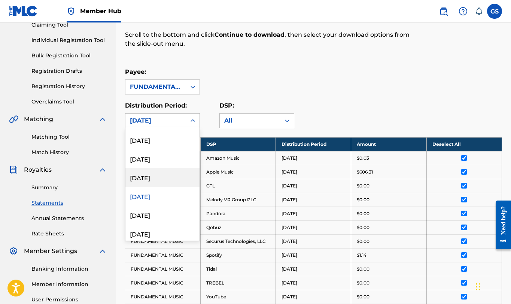
click at [167, 177] on div "February 2025" at bounding box center [162, 177] width 74 height 19
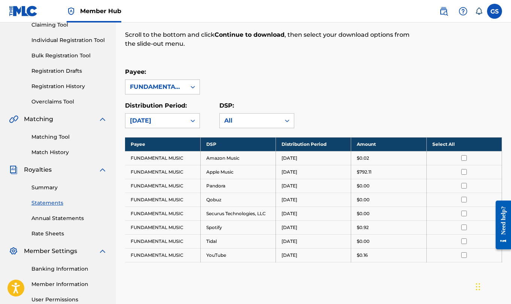
click at [463, 158] on input "checkbox" at bounding box center [464, 158] width 6 height 6
click at [459, 145] on th "Deselect All" at bounding box center [463, 144] width 75 height 14
click at [459, 145] on th "Select All" at bounding box center [463, 144] width 75 height 14
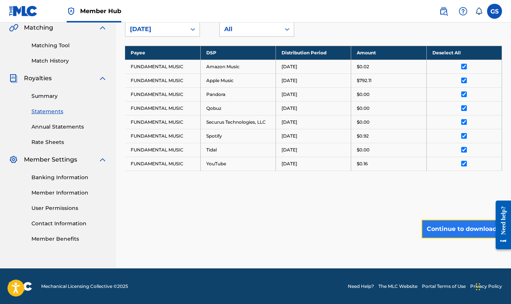
click at [464, 233] on button "Continue to download" at bounding box center [461, 228] width 80 height 19
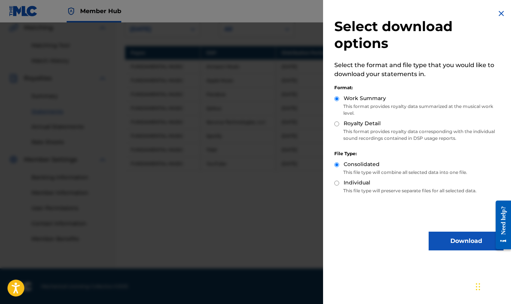
click at [335, 121] on input "Royalty Detail" at bounding box center [336, 123] width 5 height 5
radio input "true"
click at [462, 239] on button "Download" at bounding box center [466, 240] width 75 height 19
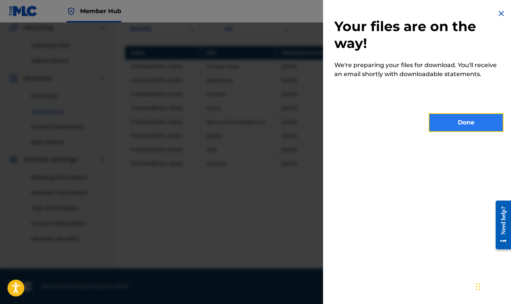
click at [452, 124] on button "Done" at bounding box center [466, 122] width 75 height 19
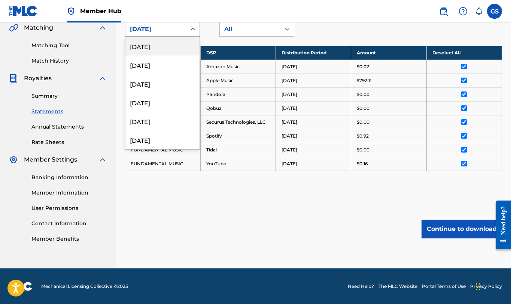
click at [139, 32] on div "February 2025" at bounding box center [156, 29] width 52 height 9
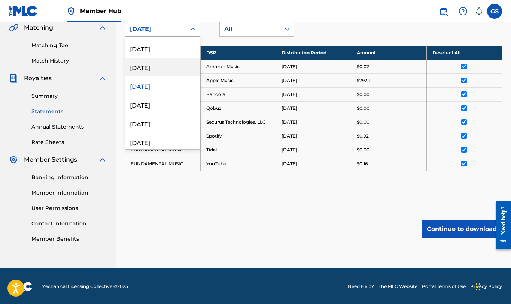
click at [159, 71] on div "March 2025" at bounding box center [162, 67] width 74 height 19
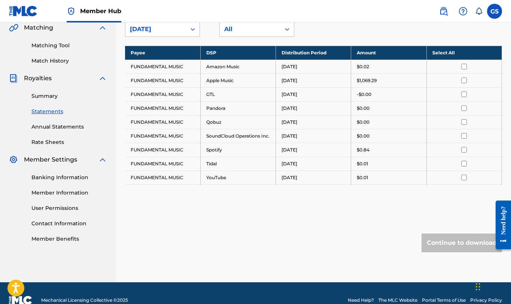
click at [441, 56] on th "Select All" at bounding box center [463, 53] width 75 height 14
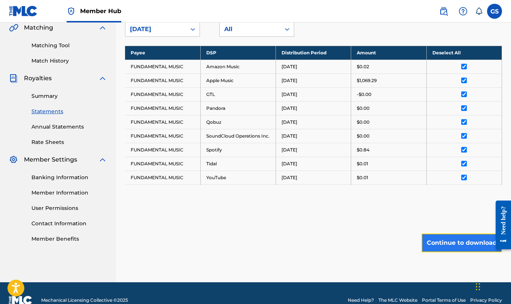
click at [463, 249] on button "Continue to download" at bounding box center [461, 242] width 80 height 19
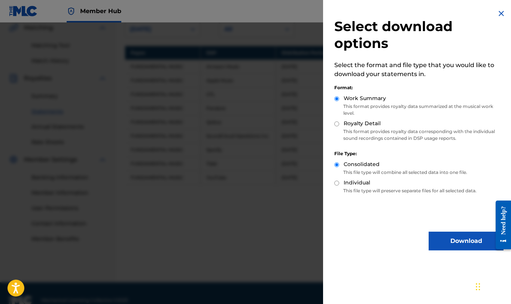
click at [336, 125] on input "Royalty Detail" at bounding box center [336, 123] width 5 height 5
radio input "true"
click at [464, 241] on button "Download" at bounding box center [466, 240] width 75 height 19
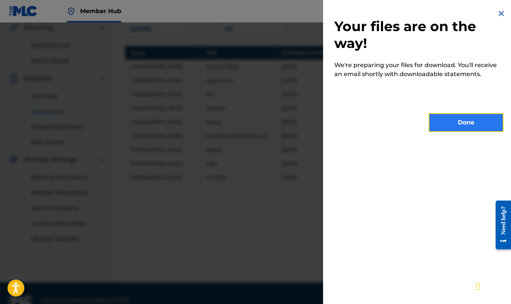
click at [459, 127] on button "Done" at bounding box center [466, 122] width 75 height 19
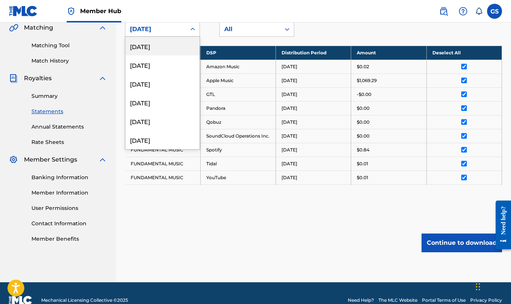
click at [189, 28] on icon at bounding box center [192, 28] width 7 height 7
click at [165, 136] on div "April 2025" at bounding box center [162, 139] width 74 height 19
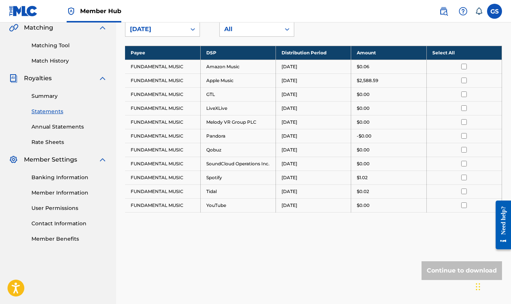
click at [467, 64] on div at bounding box center [464, 67] width 64 height 6
click at [453, 47] on th "Select All" at bounding box center [463, 53] width 75 height 14
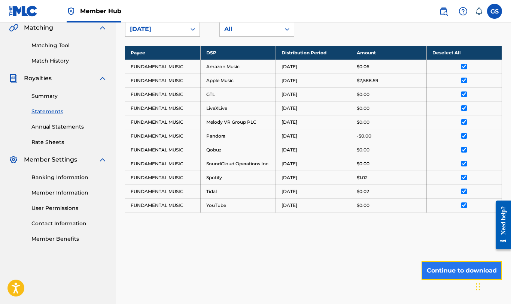
click at [452, 276] on button "Continue to download" at bounding box center [461, 270] width 80 height 19
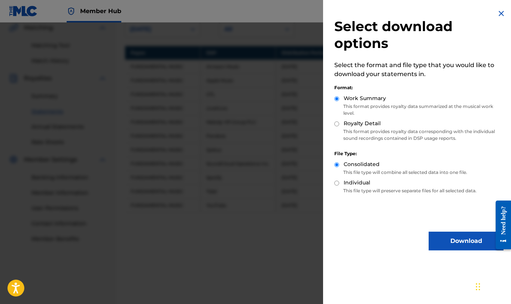
click at [338, 124] on input "Royalty Detail" at bounding box center [336, 123] width 5 height 5
radio input "true"
click at [445, 235] on button "Download" at bounding box center [466, 240] width 75 height 19
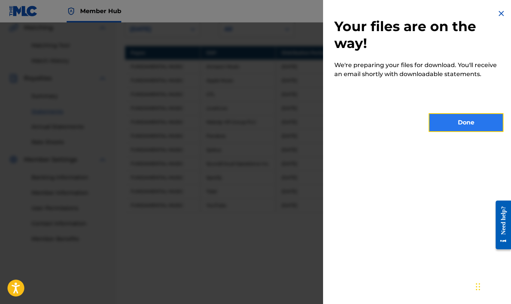
click at [468, 123] on button "Done" at bounding box center [466, 122] width 75 height 19
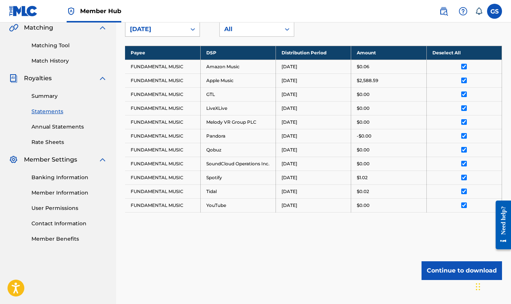
click at [187, 30] on div at bounding box center [192, 28] width 13 height 13
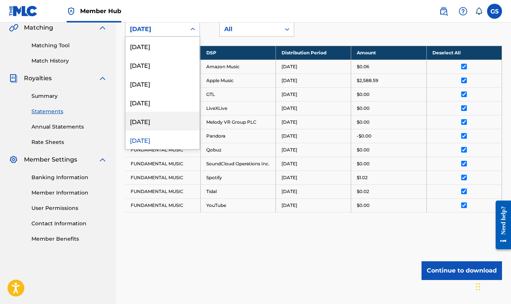
click at [179, 116] on div "May 2025" at bounding box center [162, 121] width 74 height 19
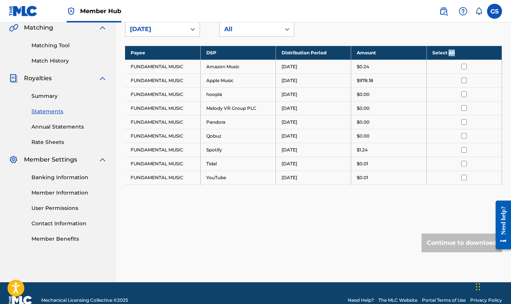
click at [447, 54] on th "Select All" at bounding box center [463, 53] width 75 height 14
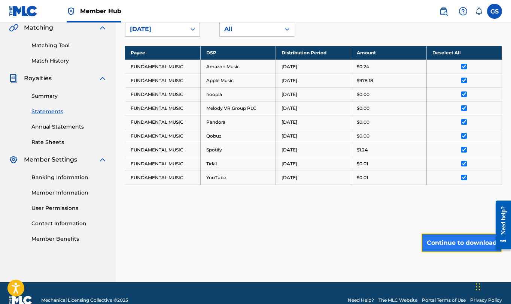
click at [468, 236] on button "Continue to download" at bounding box center [461, 242] width 80 height 19
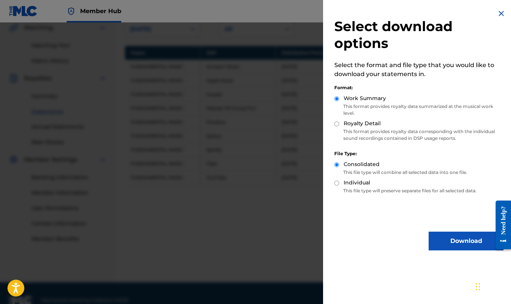
click at [335, 124] on input "Royalty Detail" at bounding box center [336, 123] width 5 height 5
radio input "true"
click at [452, 240] on button "Download" at bounding box center [466, 240] width 75 height 19
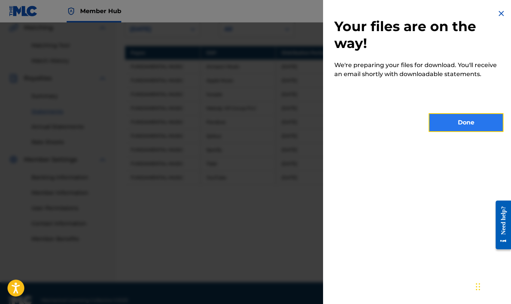
click at [459, 122] on button "Done" at bounding box center [466, 122] width 75 height 19
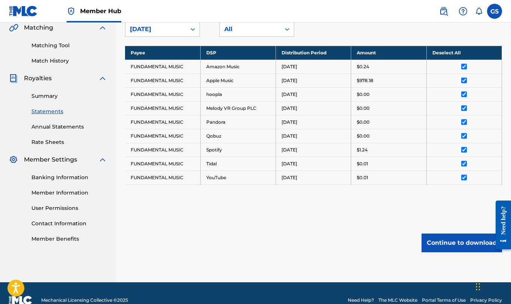
scroll to position [85, 0]
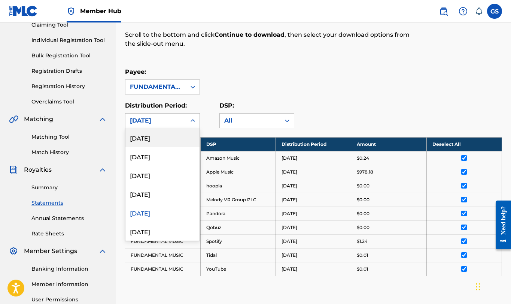
click at [190, 121] on icon at bounding box center [192, 120] width 7 height 7
click at [167, 195] on div "June 2025" at bounding box center [162, 193] width 74 height 19
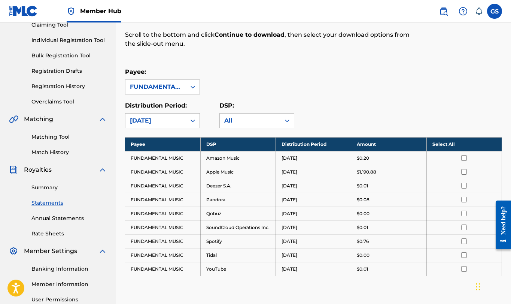
click at [444, 148] on th "Select All" at bounding box center [463, 144] width 75 height 14
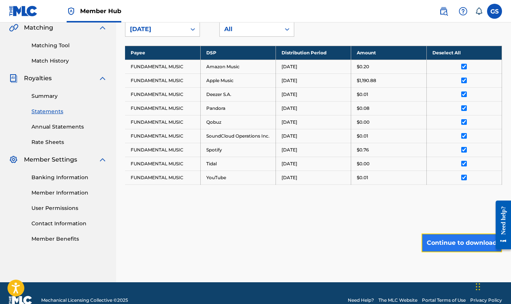
click at [485, 252] on button "Continue to download" at bounding box center [461, 242] width 80 height 19
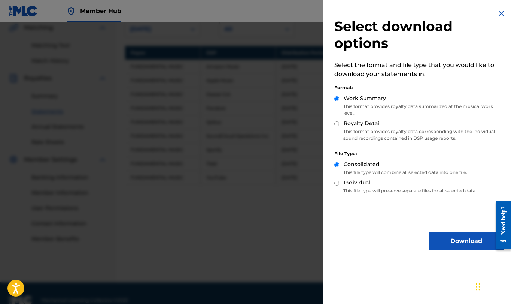
click at [336, 124] on input "Royalty Detail" at bounding box center [336, 123] width 5 height 5
radio input "true"
click at [455, 239] on button "Download" at bounding box center [466, 240] width 75 height 19
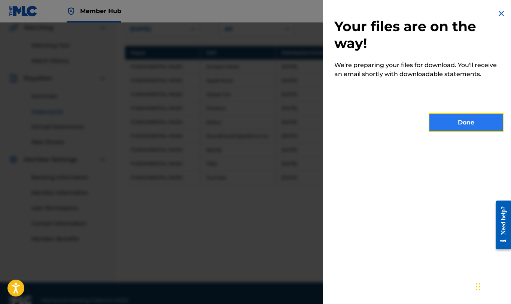
click at [465, 124] on button "Done" at bounding box center [466, 122] width 75 height 19
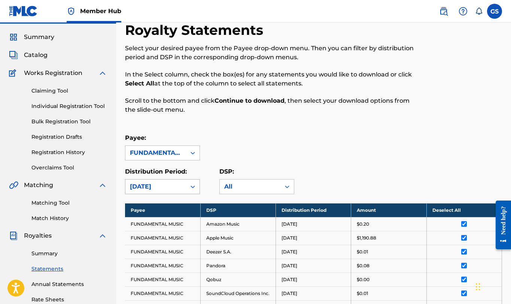
scroll to position [22, 0]
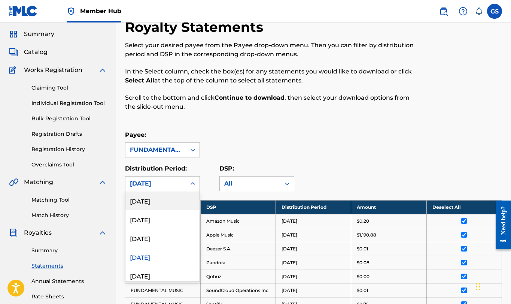
click at [194, 191] on div "September 2025, 1 of 54. 54 results available. Use Up and Down to choose option…" at bounding box center [162, 183] width 75 height 15
click at [183, 232] on div "July 2025" at bounding box center [162, 237] width 74 height 19
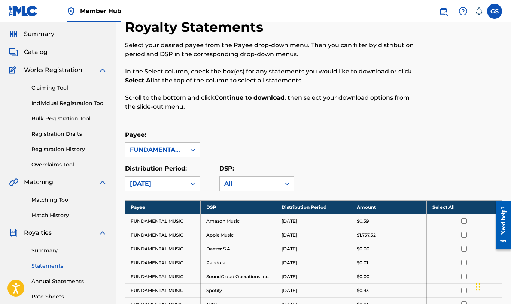
click at [457, 207] on th "Select All" at bounding box center [463, 207] width 75 height 14
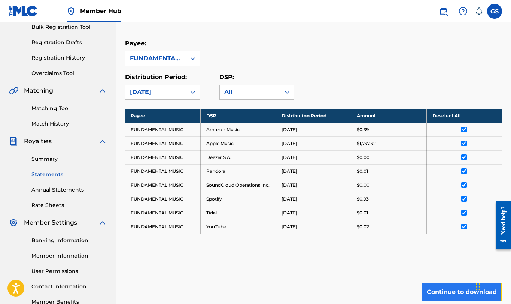
click at [466, 295] on button "Continue to download" at bounding box center [461, 291] width 80 height 19
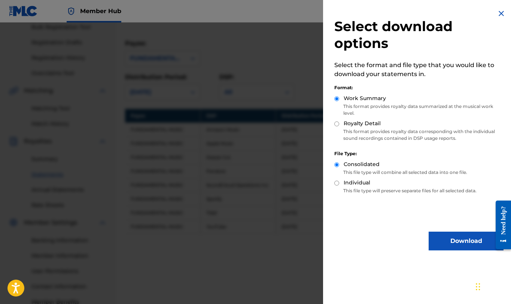
click at [337, 122] on input "Royalty Detail" at bounding box center [336, 123] width 5 height 5
radio input "true"
click at [442, 240] on button "Download" at bounding box center [466, 240] width 75 height 19
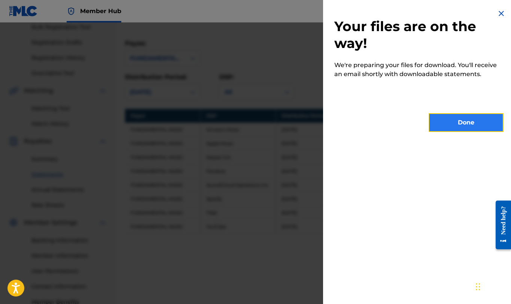
click at [459, 125] on button "Done" at bounding box center [466, 122] width 75 height 19
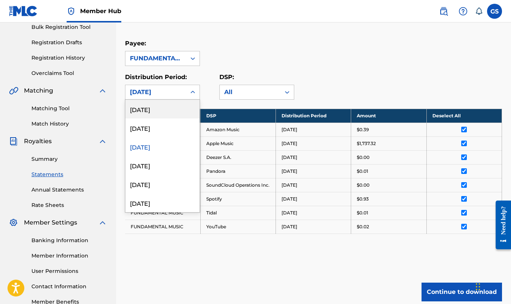
click at [177, 91] on div "July 2025" at bounding box center [156, 92] width 52 height 9
click at [166, 129] on div "August 2025" at bounding box center [162, 127] width 74 height 19
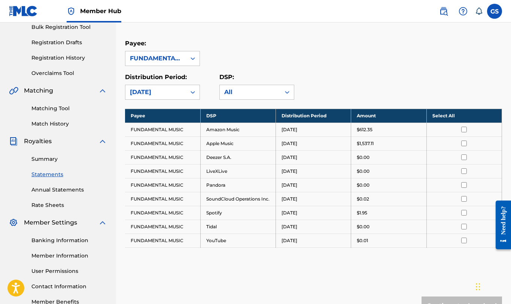
click at [462, 114] on th "Select All" at bounding box center [463, 116] width 75 height 14
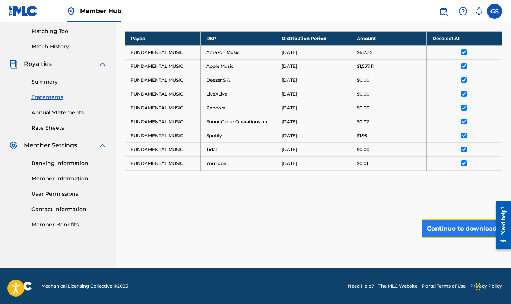
click at [440, 232] on button "Continue to download" at bounding box center [461, 228] width 80 height 19
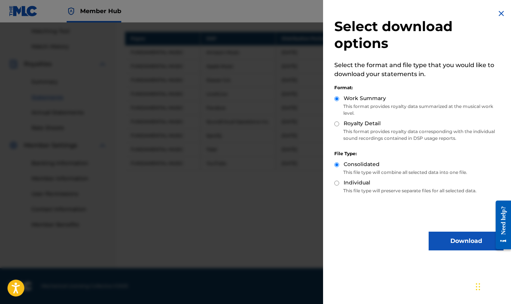
click at [335, 123] on input "Royalty Detail" at bounding box center [336, 123] width 5 height 5
radio input "true"
click at [454, 240] on button "Download" at bounding box center [466, 240] width 75 height 19
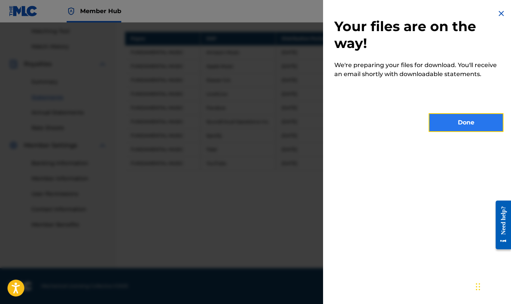
click at [463, 122] on button "Done" at bounding box center [466, 122] width 75 height 19
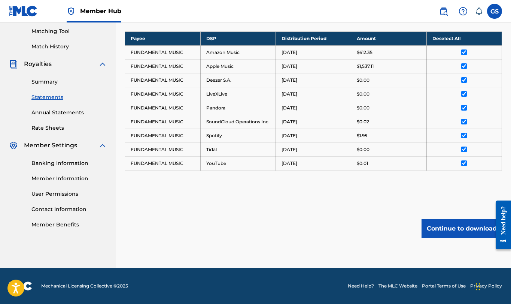
scroll to position [106, 0]
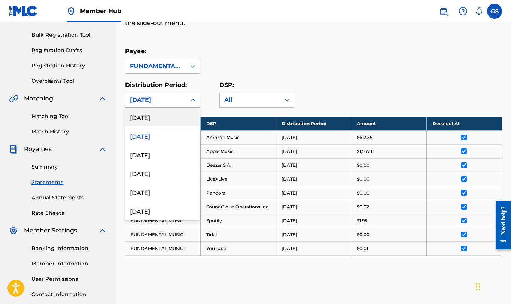
click at [185, 101] on div "August 2025" at bounding box center [155, 100] width 61 height 14
click at [179, 115] on div "[DATE]" at bounding box center [162, 116] width 74 height 19
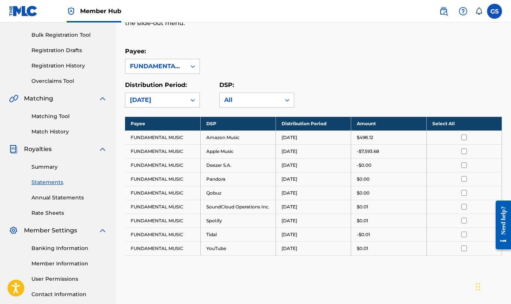
click at [446, 126] on th "Select All" at bounding box center [463, 123] width 75 height 14
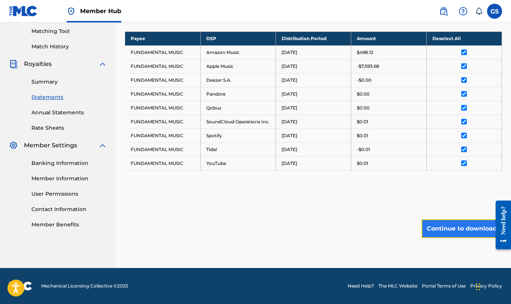
click at [461, 232] on button "Continue to download" at bounding box center [461, 228] width 80 height 19
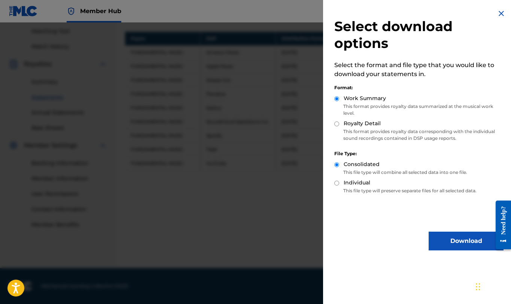
click at [334, 126] on input "Royalty Detail" at bounding box center [336, 123] width 5 height 5
radio input "true"
click at [439, 232] on button "Download" at bounding box center [466, 240] width 75 height 19
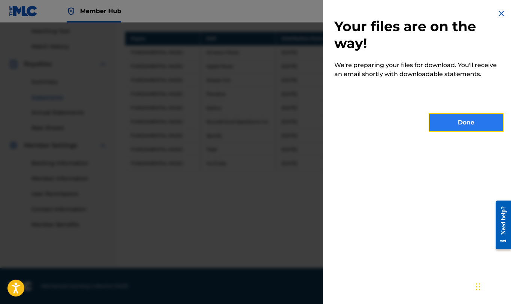
click at [465, 125] on button "Done" at bounding box center [466, 122] width 75 height 19
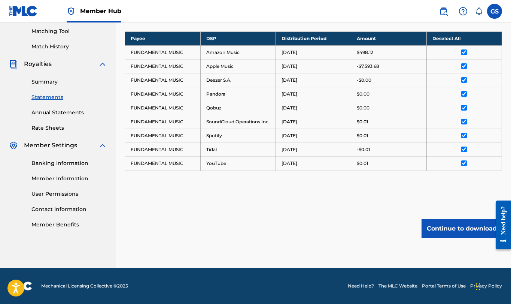
scroll to position [0, 0]
